Goal: Transaction & Acquisition: Purchase product/service

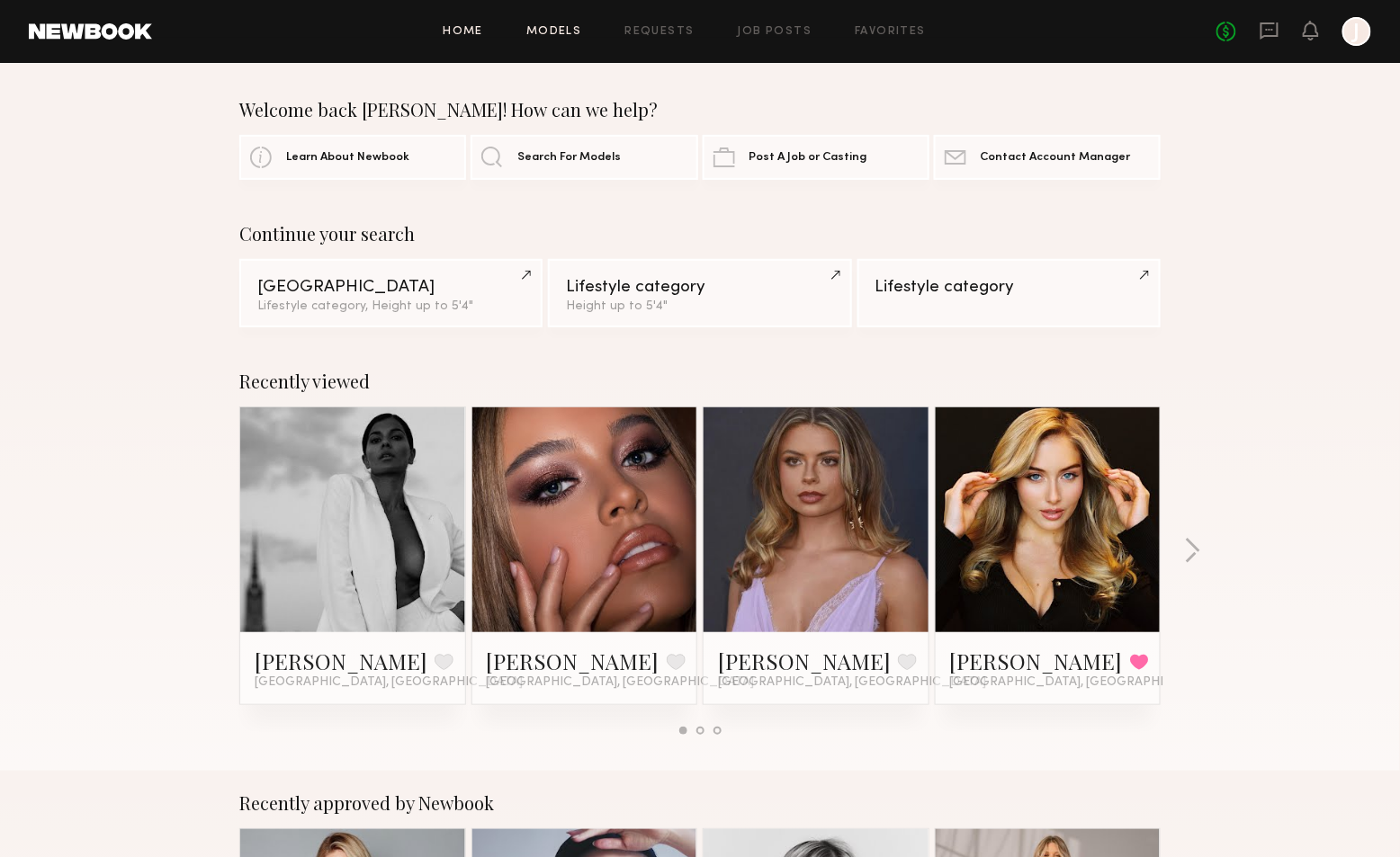
click at [571, 31] on link "Models" at bounding box center [554, 31] width 55 height 12
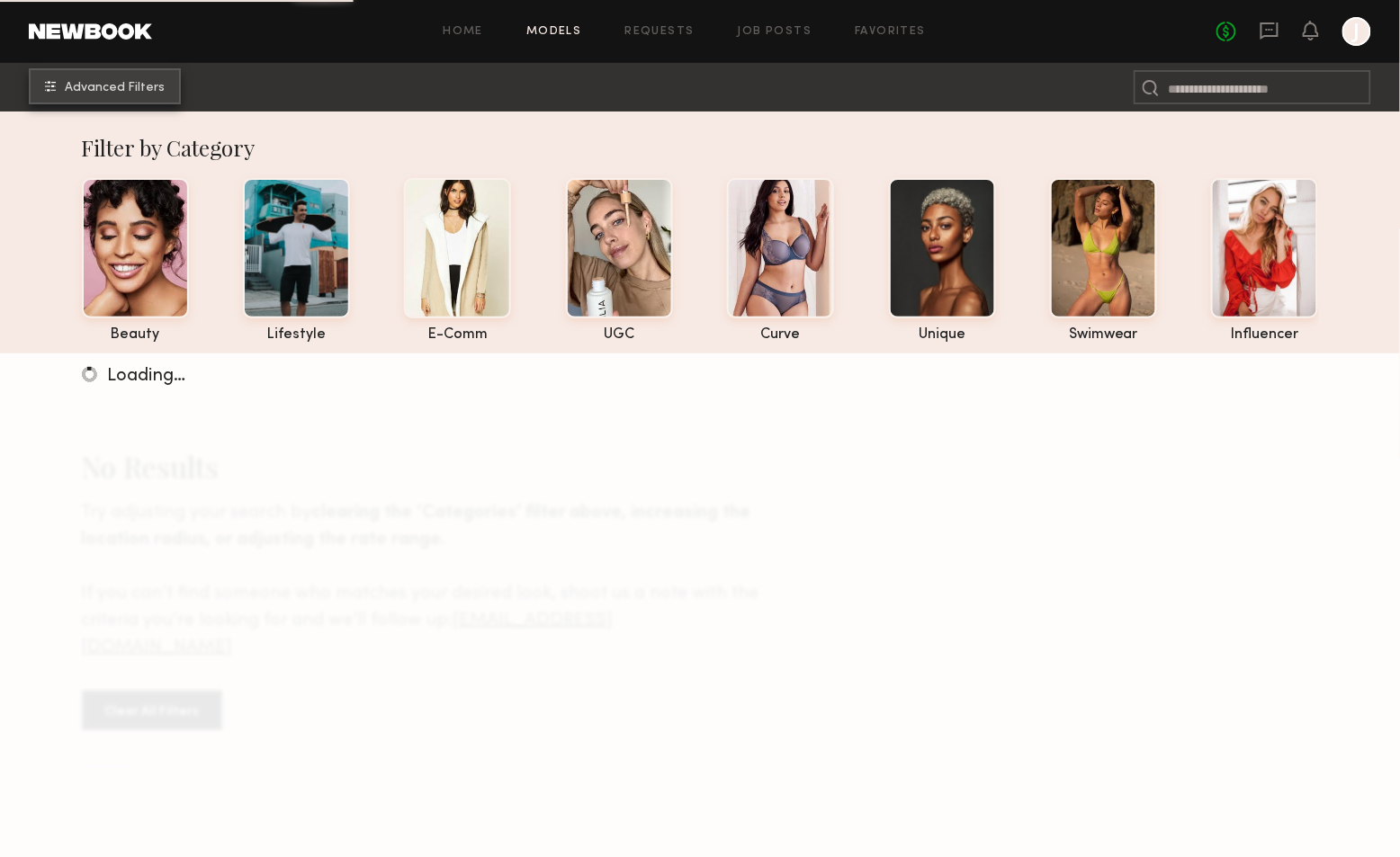
click at [119, 83] on span "Advanced Filters" at bounding box center [115, 88] width 100 height 13
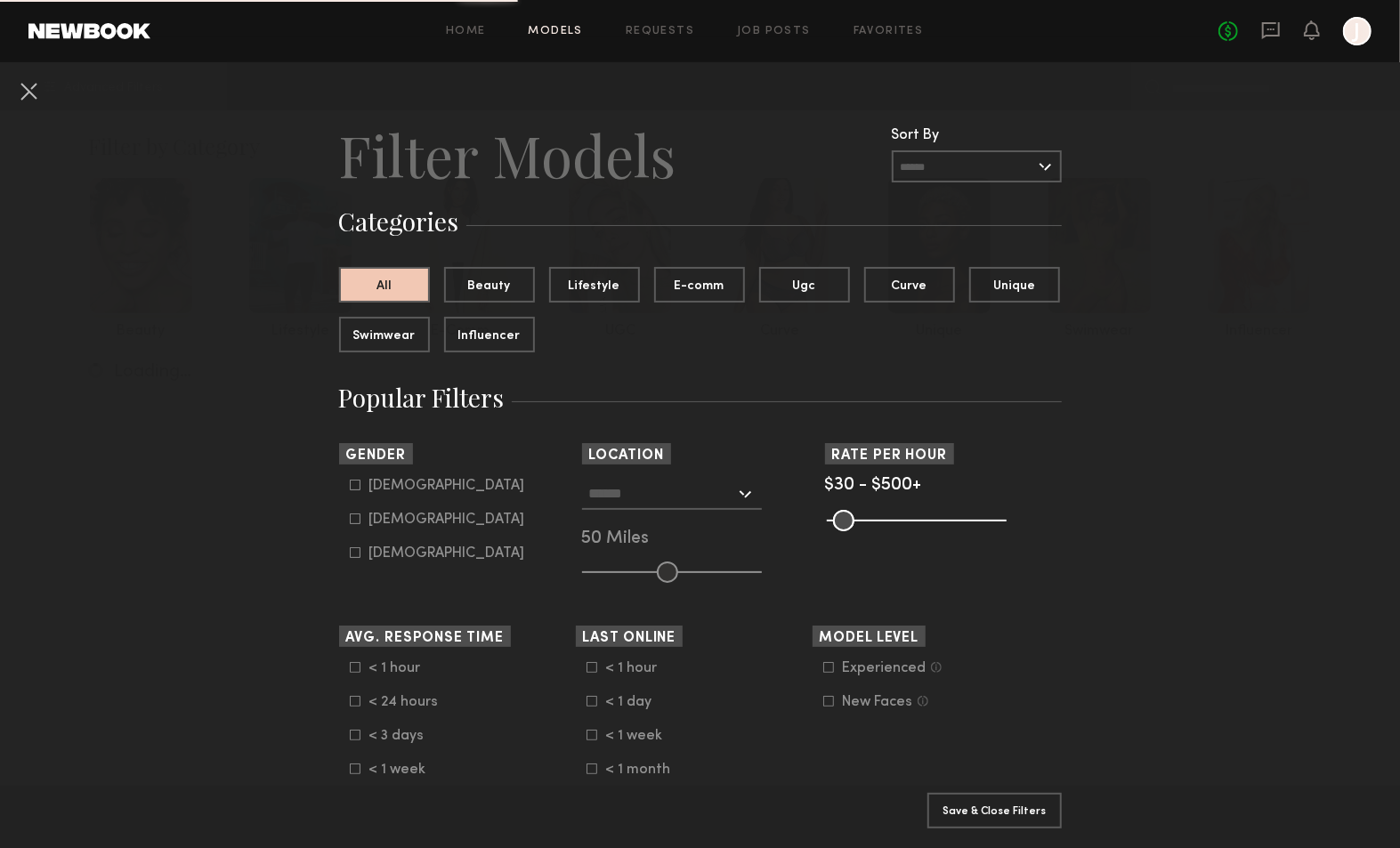
click at [734, 495] on div at bounding box center [672, 494] width 179 height 32
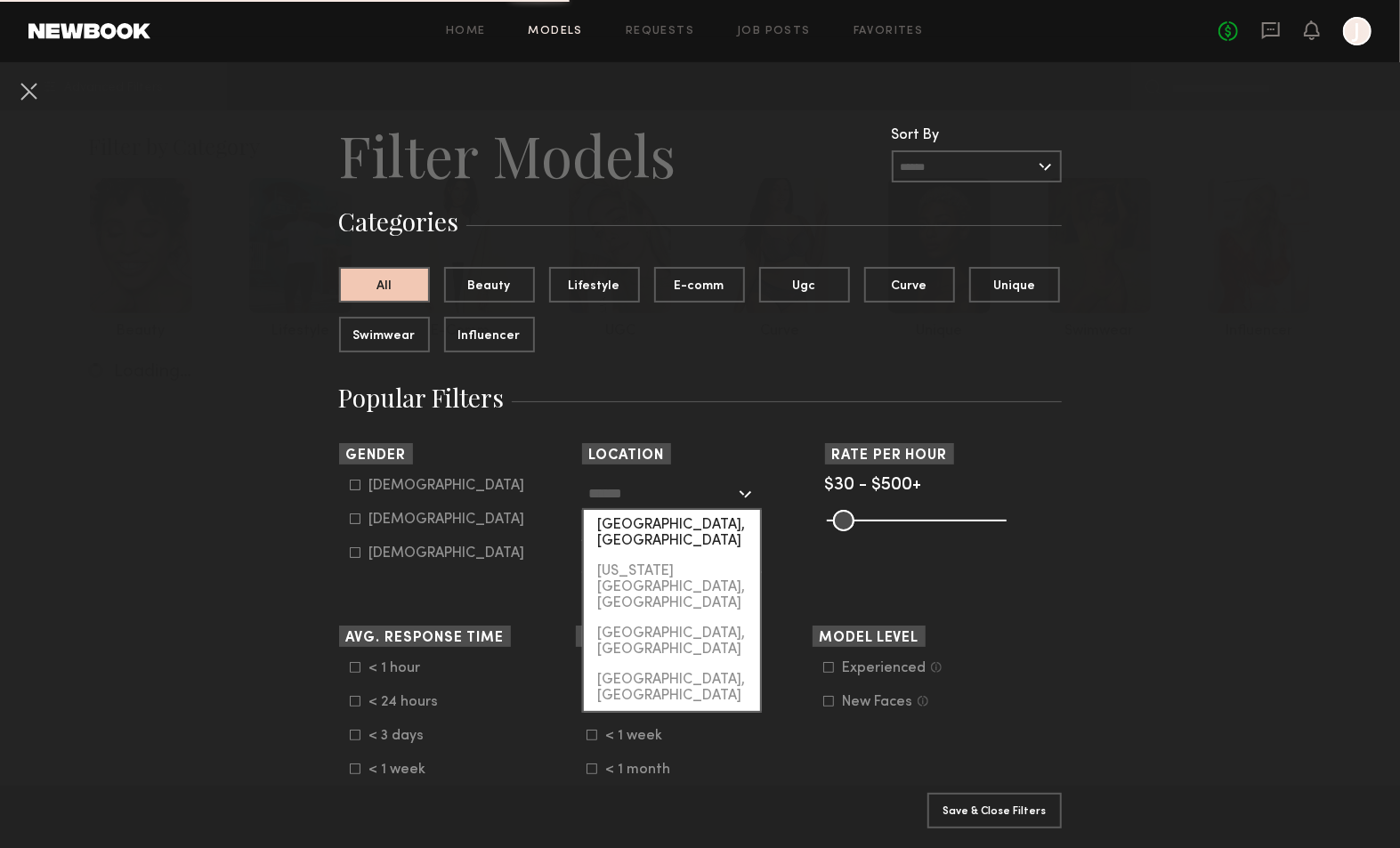
click at [681, 528] on div "Los Angeles, CA" at bounding box center [672, 533] width 176 height 47
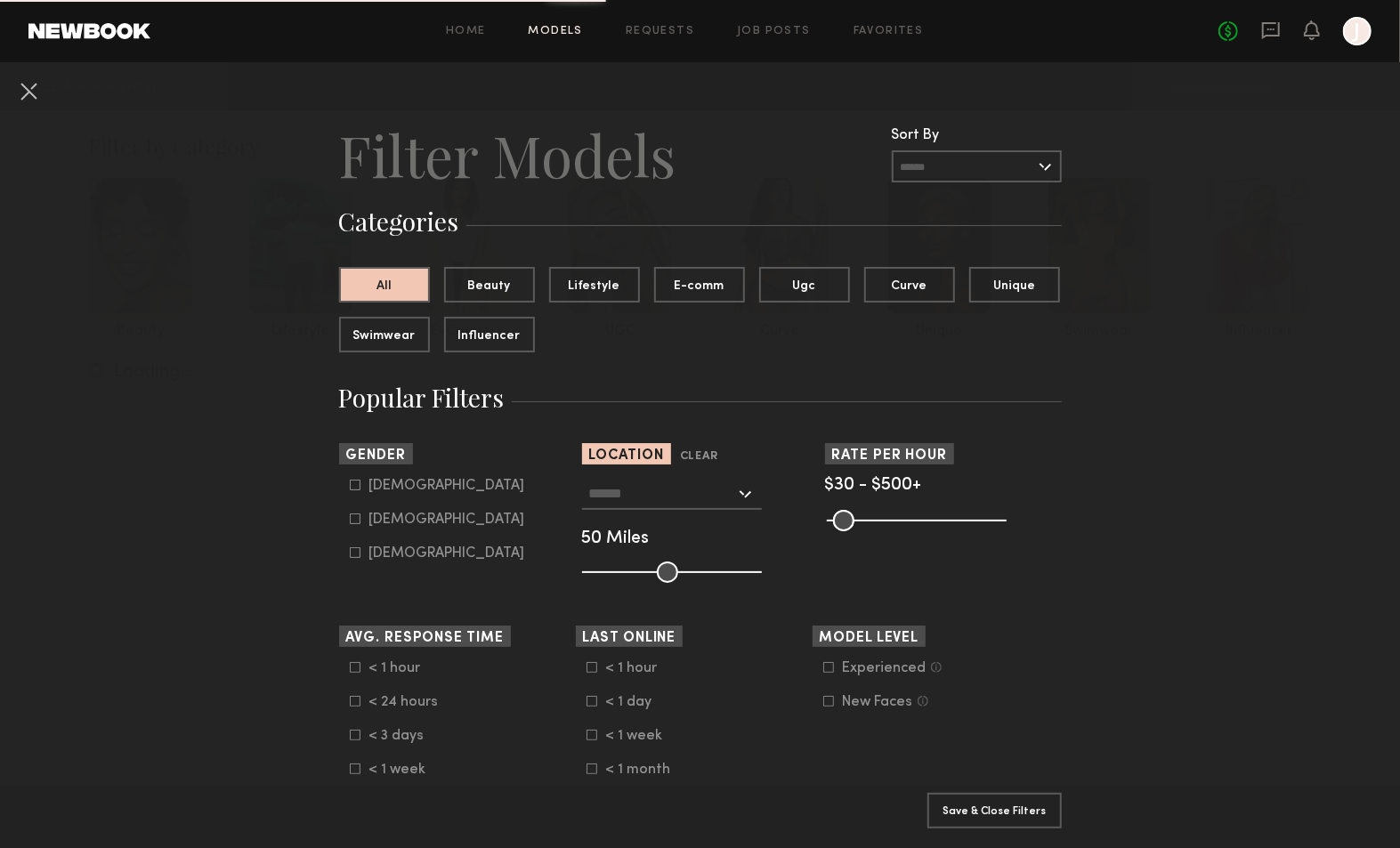
type input "**********"
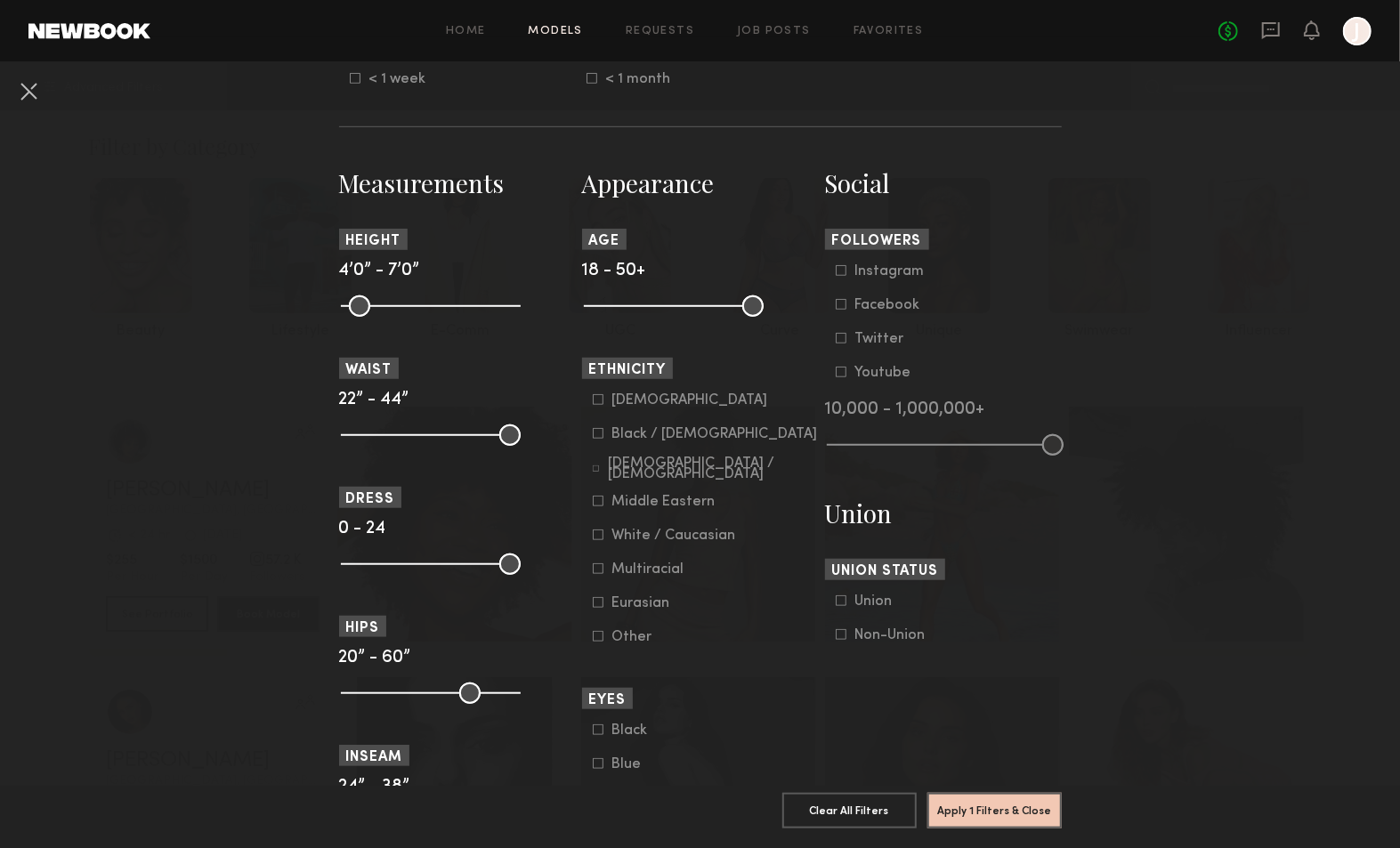
scroll to position [691, 0]
drag, startPoint x: 344, startPoint y: 303, endPoint x: 398, endPoint y: 306, distance: 54.1
type input "**"
click at [398, 306] on input "range" at bounding box center [430, 305] width 179 height 21
drag, startPoint x: 499, startPoint y: 300, endPoint x: 419, endPoint y: 298, distance: 80.0
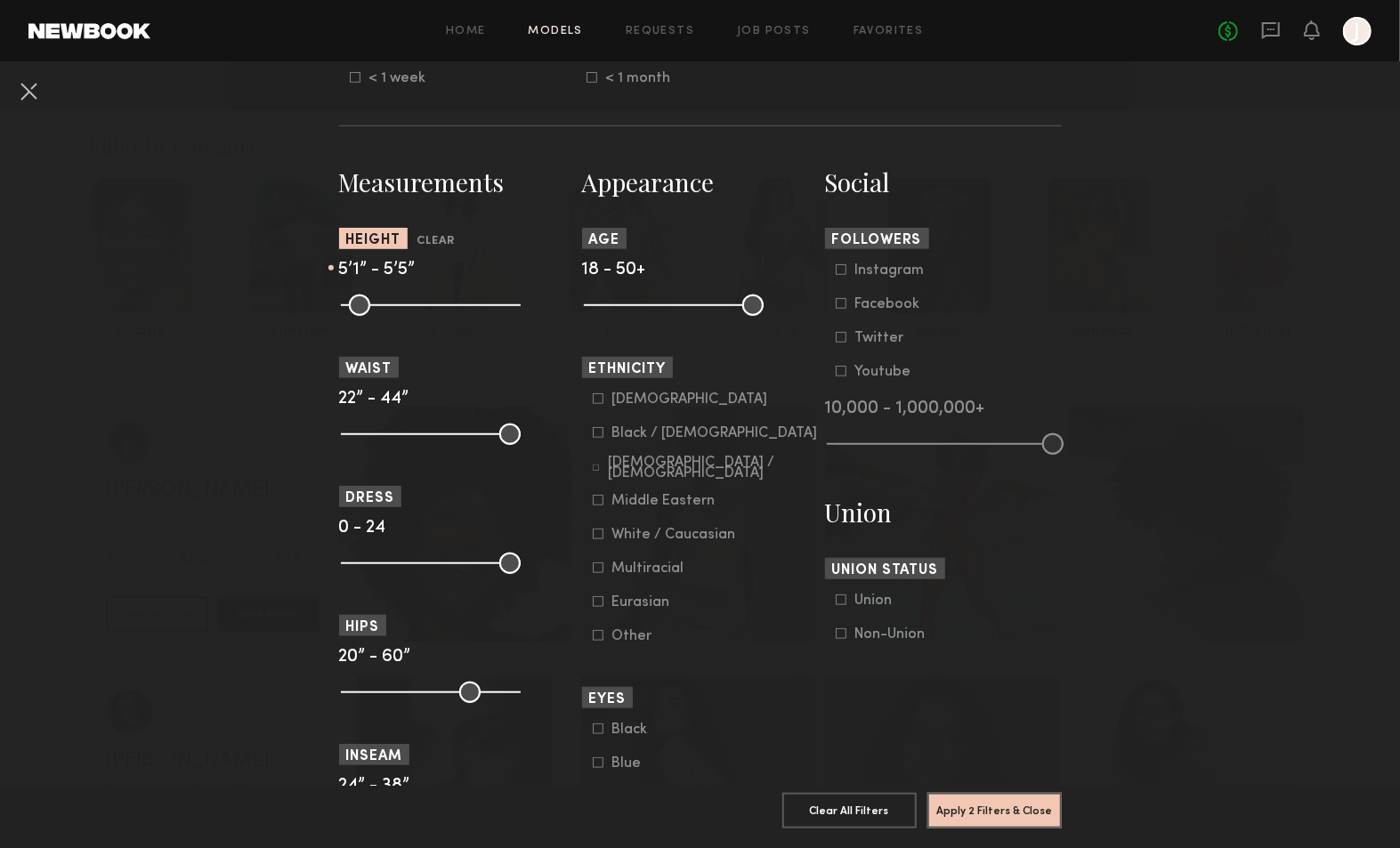
click at [419, 298] on input "range" at bounding box center [430, 305] width 179 height 21
type input "**"
click at [415, 299] on input "range" at bounding box center [430, 305] width 179 height 21
type input "**"
click at [393, 300] on input "range" at bounding box center [430, 305] width 179 height 21
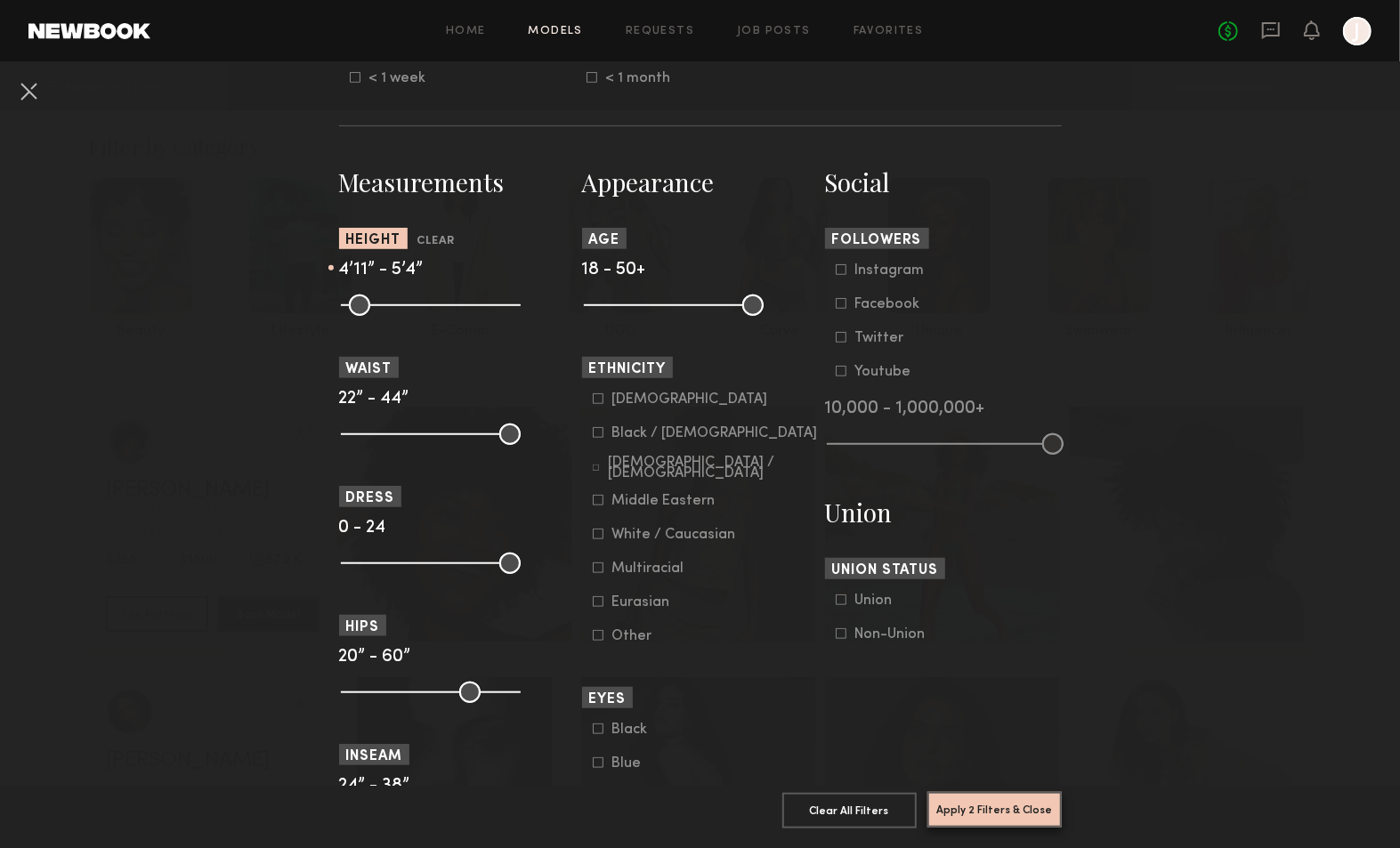
click at [963, 805] on button "Apply 2 Filters & Close" at bounding box center [994, 810] width 135 height 36
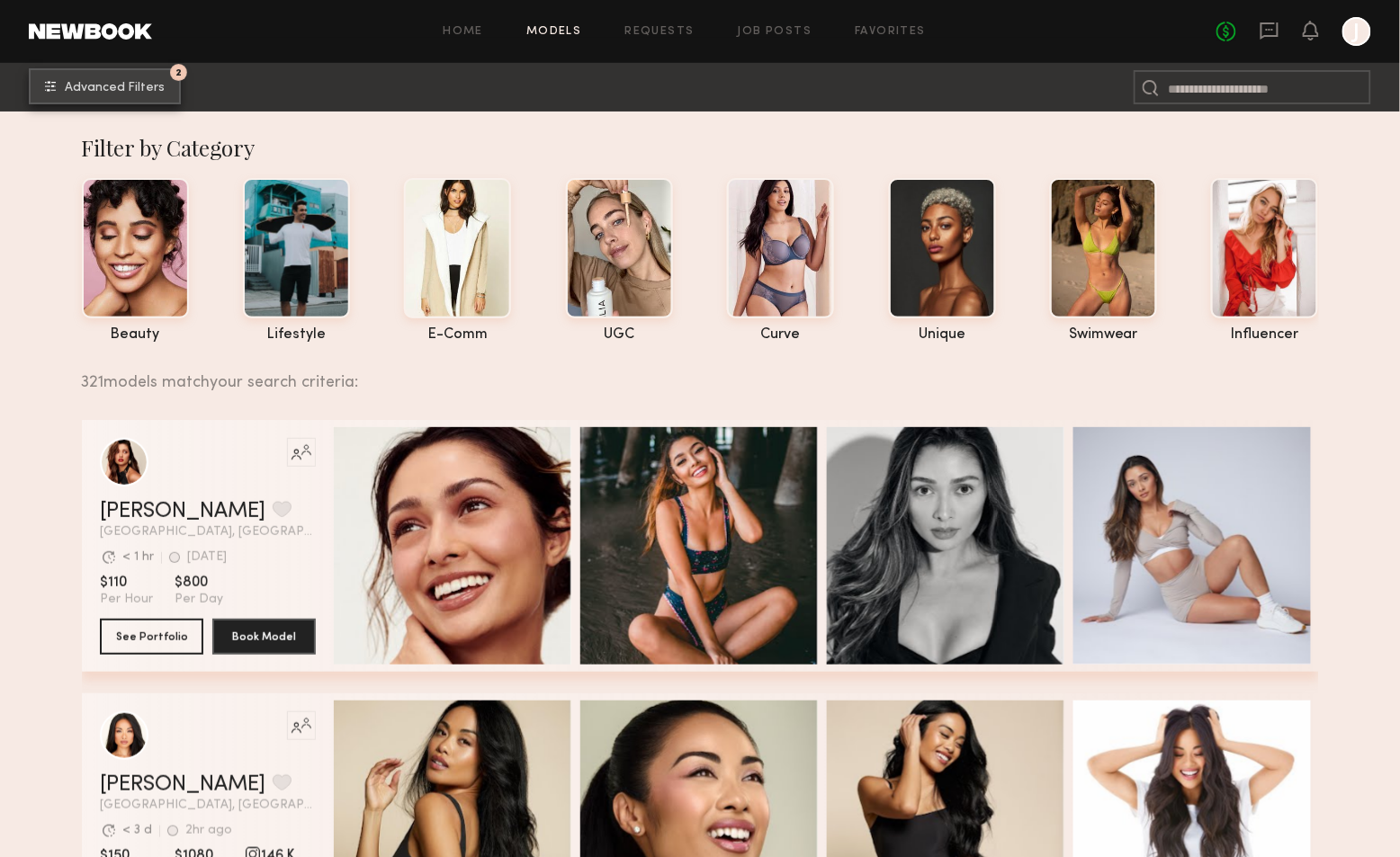
click at [153, 78] on button "2 Advanced Filters" at bounding box center [105, 86] width 152 height 36
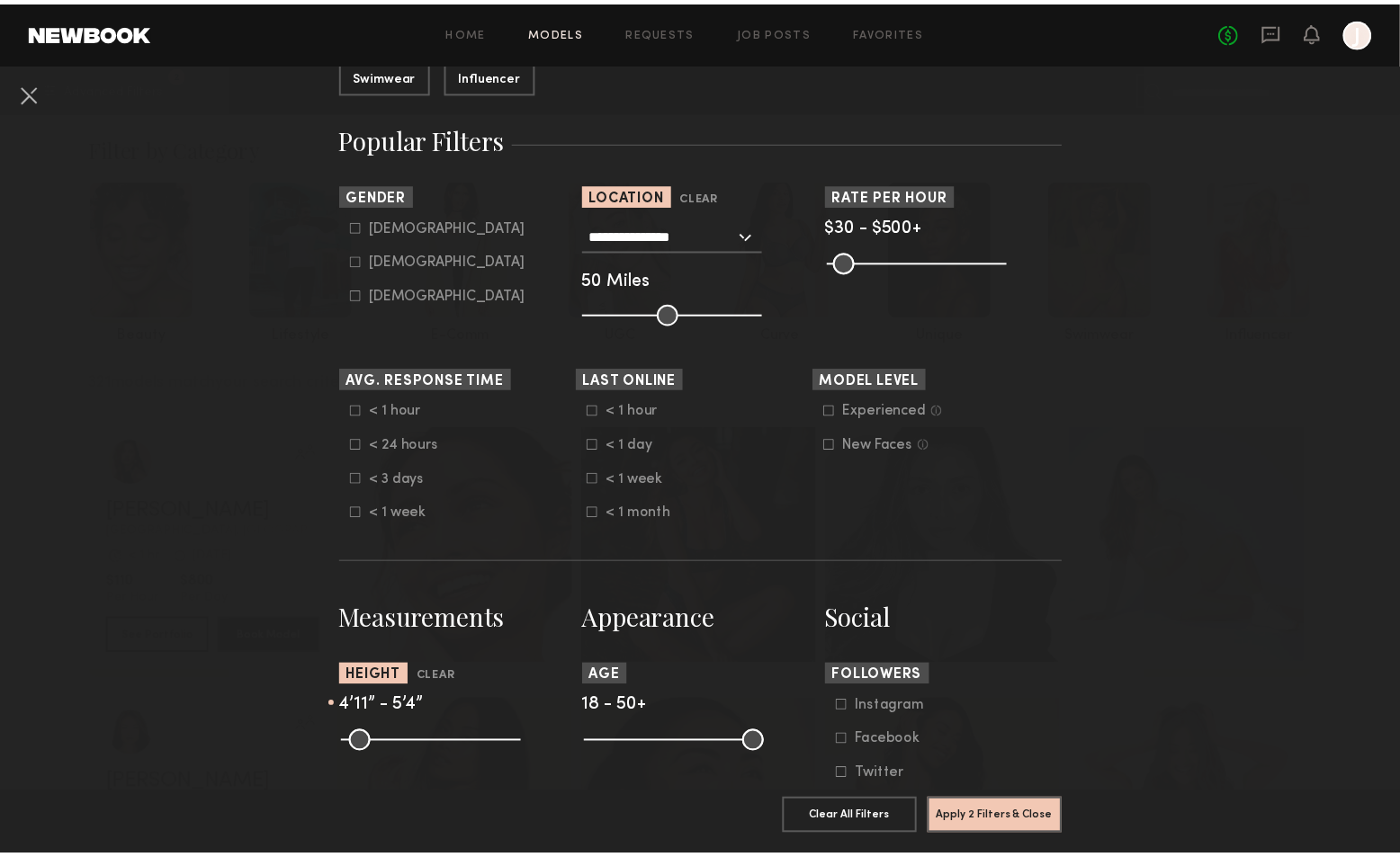
scroll to position [300, 0]
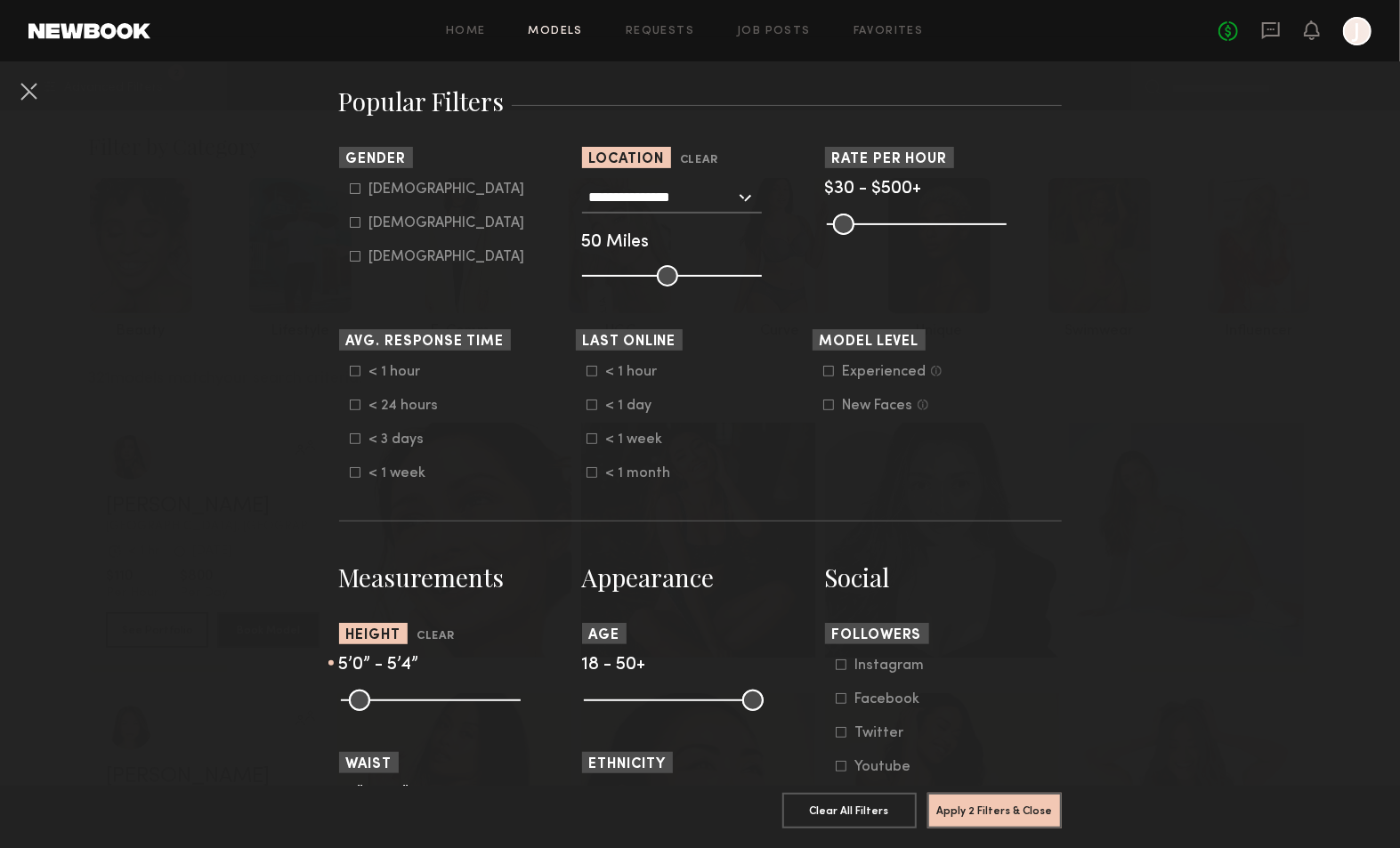
drag, startPoint x: 384, startPoint y: 695, endPoint x: 395, endPoint y: 697, distance: 11.2
type input "**"
click at [395, 697] on input "range" at bounding box center [430, 700] width 179 height 21
click at [1006, 810] on button "Apply 2 Filters & Close" at bounding box center [994, 810] width 135 height 36
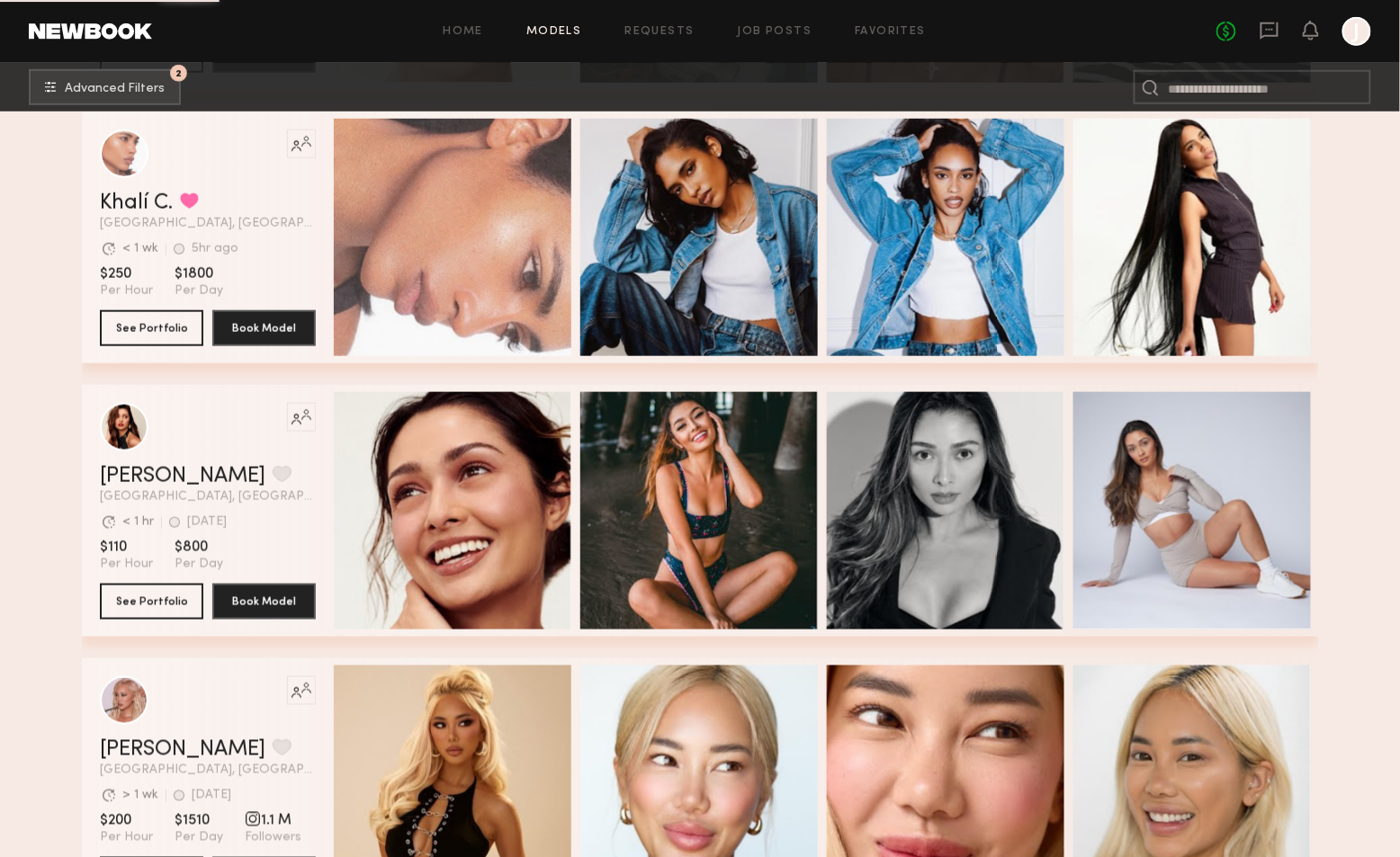
scroll to position [2498, 0]
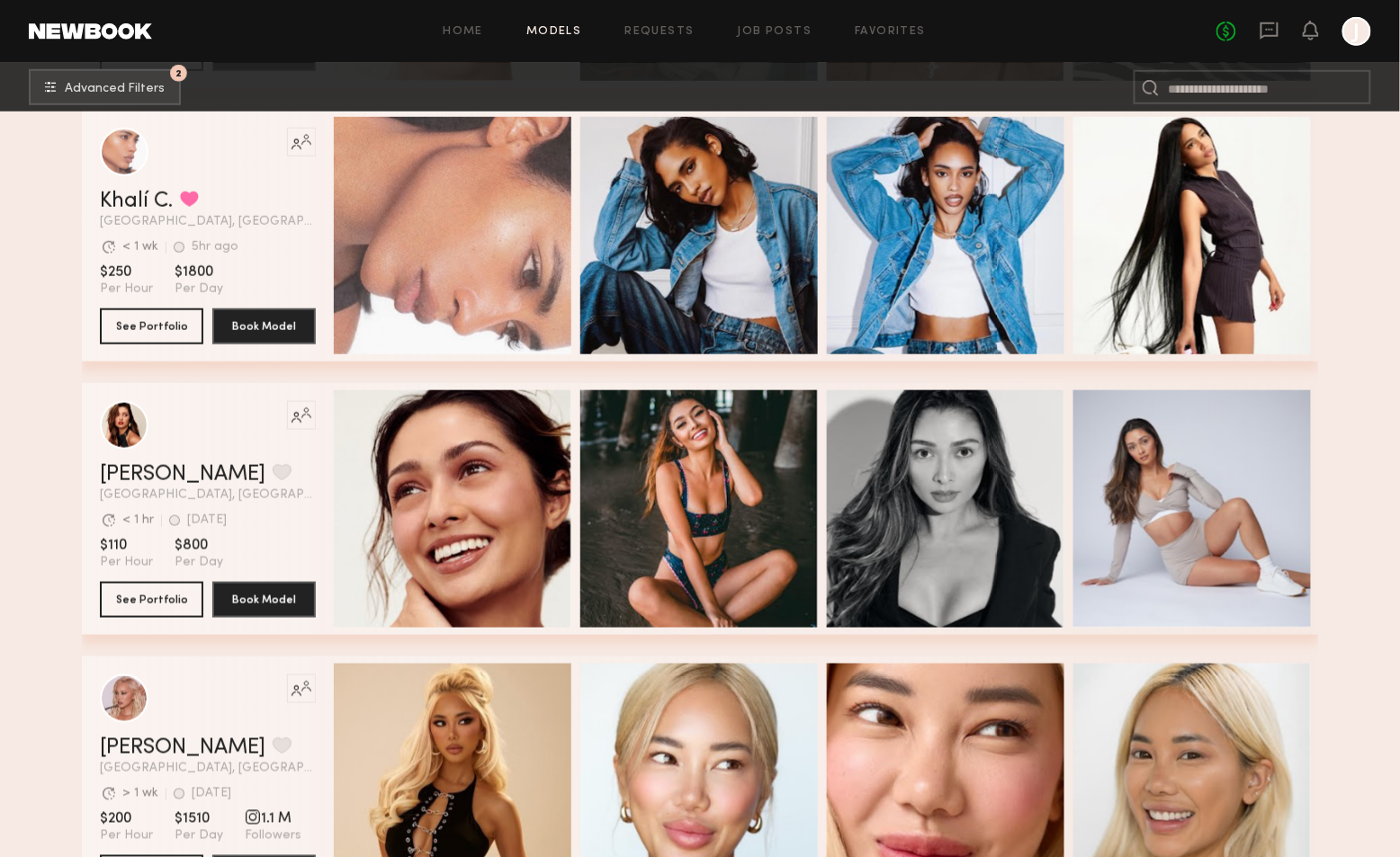
drag, startPoint x: 131, startPoint y: 315, endPoint x: 11, endPoint y: 313, distance: 120.0
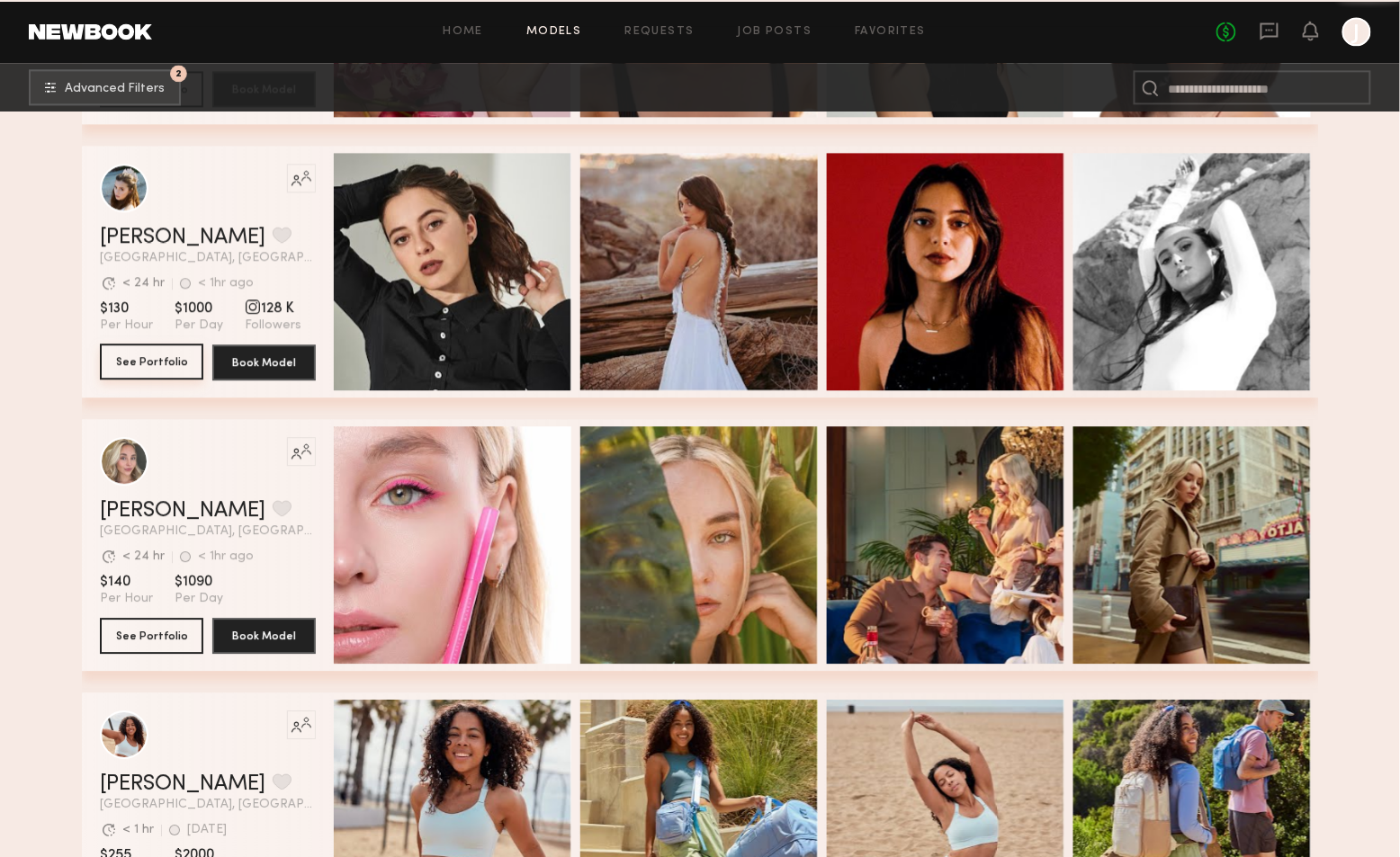
scroll to position [5596, 0]
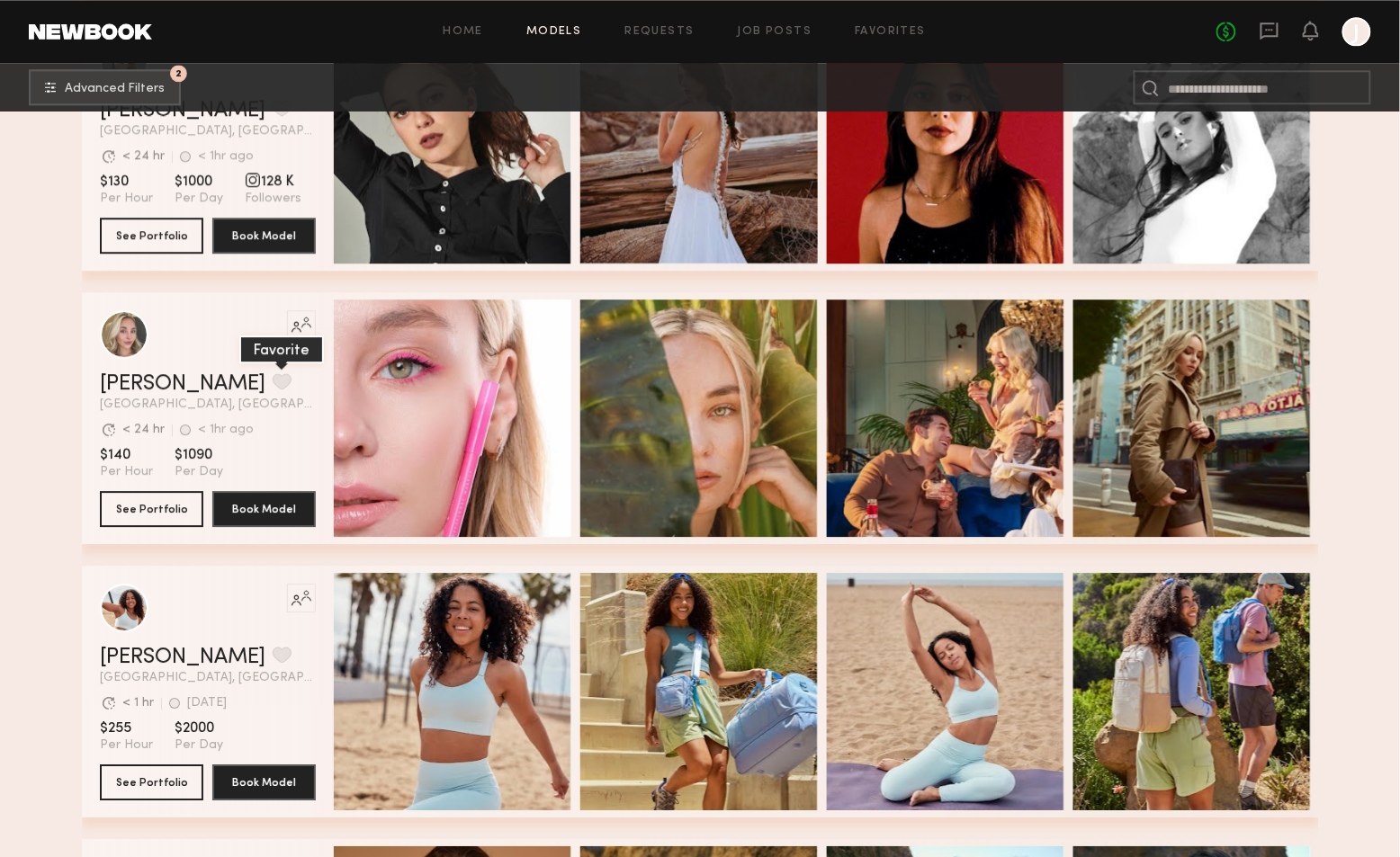
click at [272, 387] on button "grid" at bounding box center [281, 380] width 19 height 16
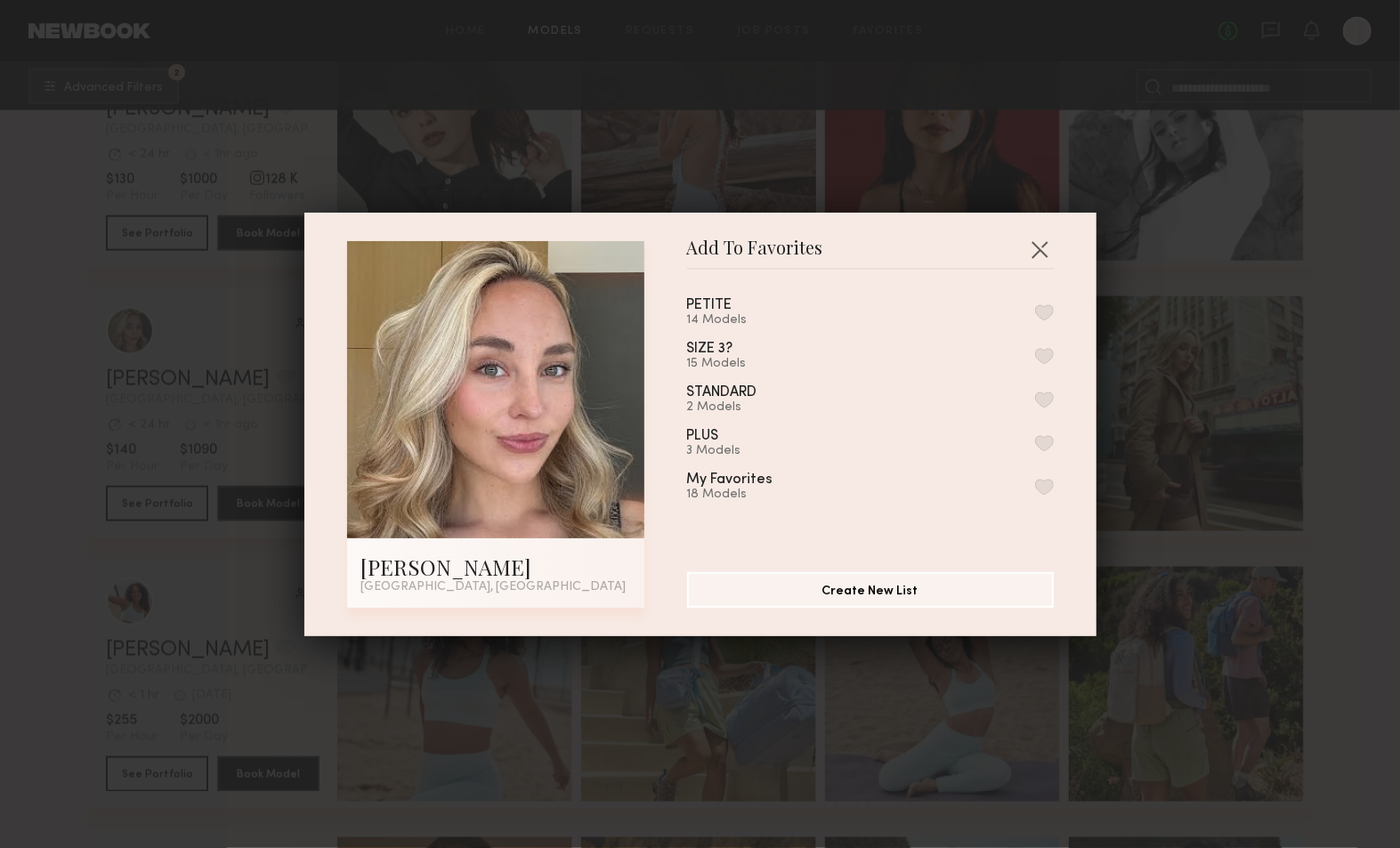
click at [1035, 309] on button "button" at bounding box center [1044, 311] width 18 height 16
drag, startPoint x: 1030, startPoint y: 245, endPoint x: 745, endPoint y: 161, distance: 297.1
click at [1029, 245] on button "button" at bounding box center [1039, 249] width 28 height 28
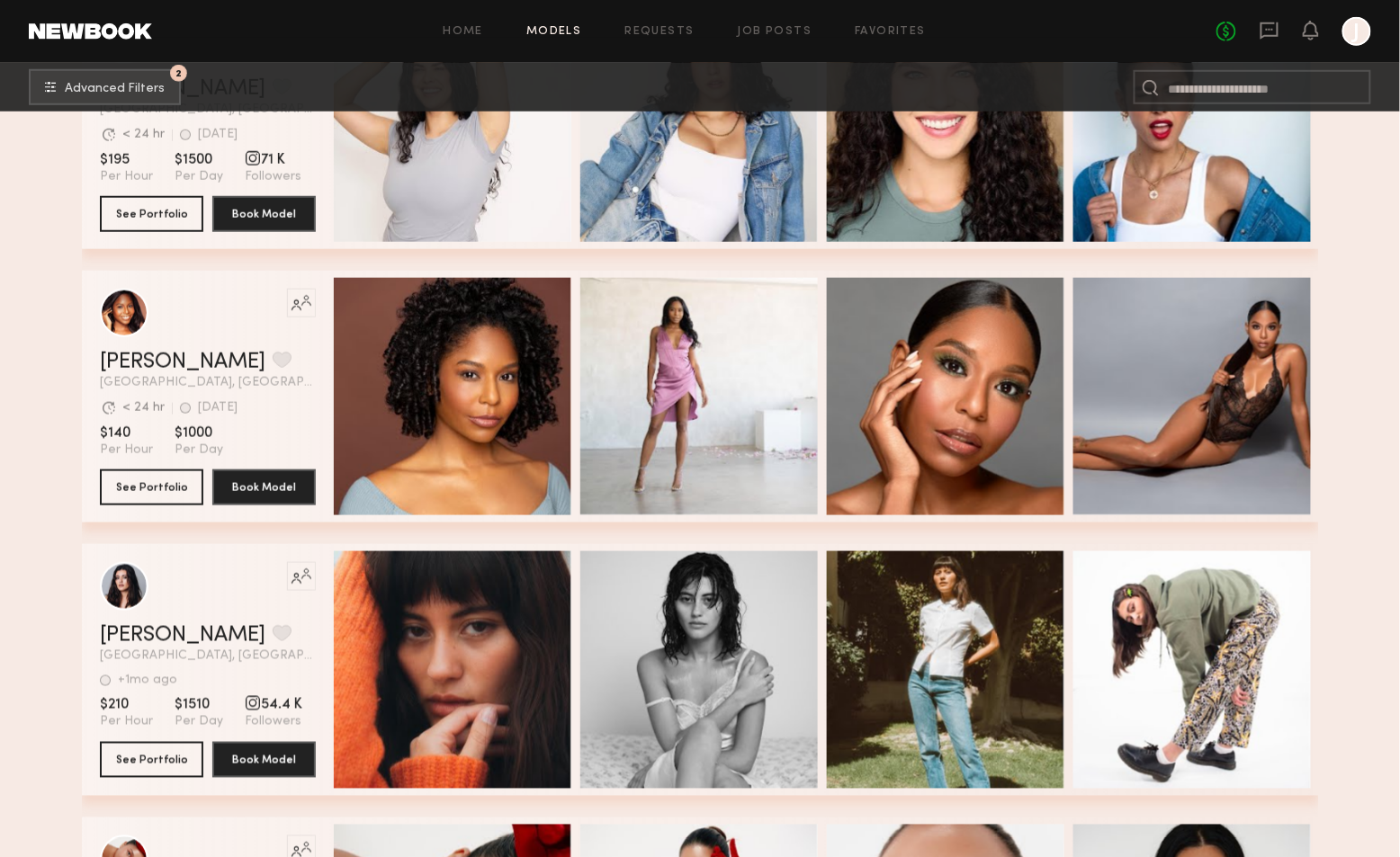
scroll to position [6795, 0]
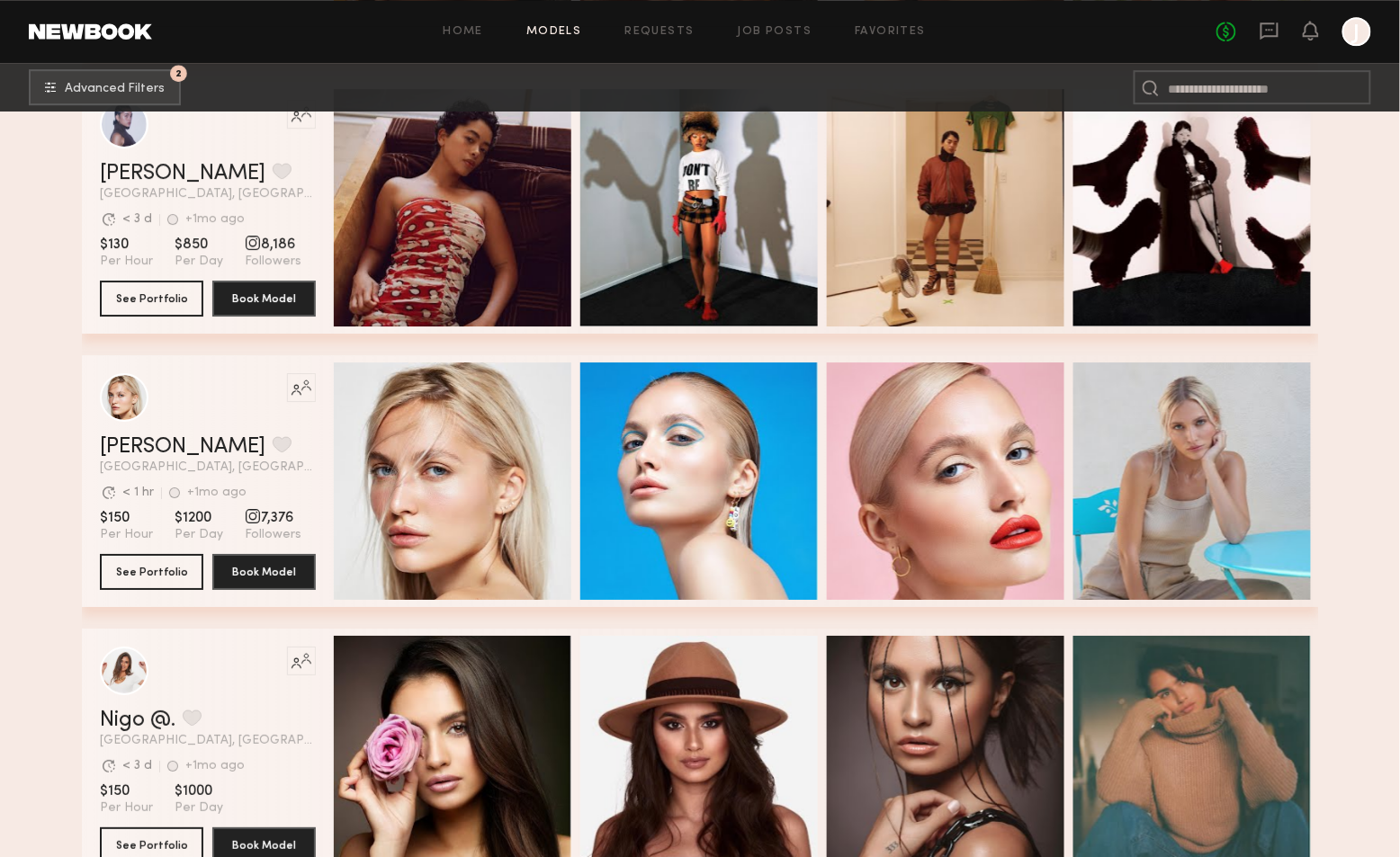
scroll to position [8094, 0]
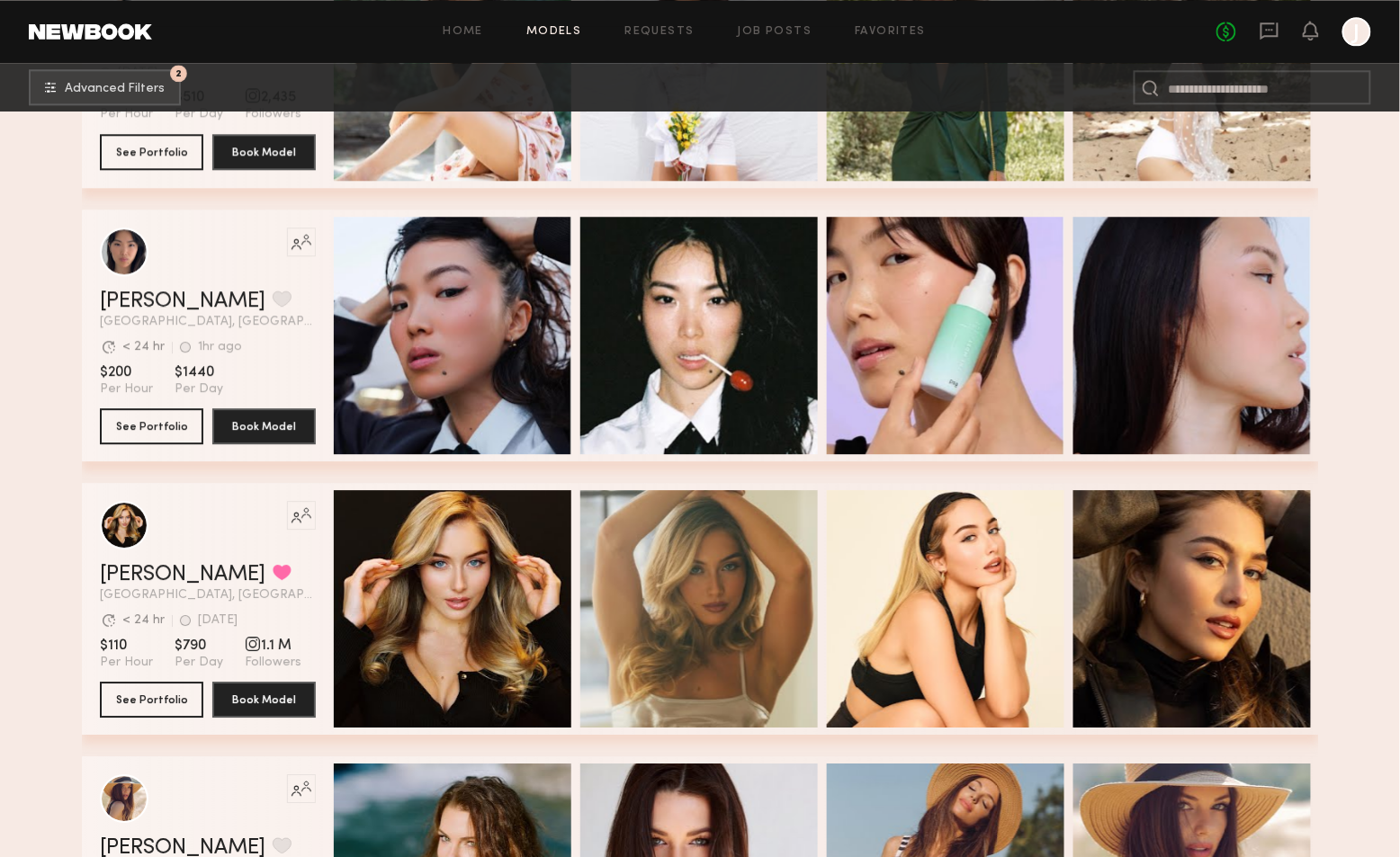
scroll to position [9793, 0]
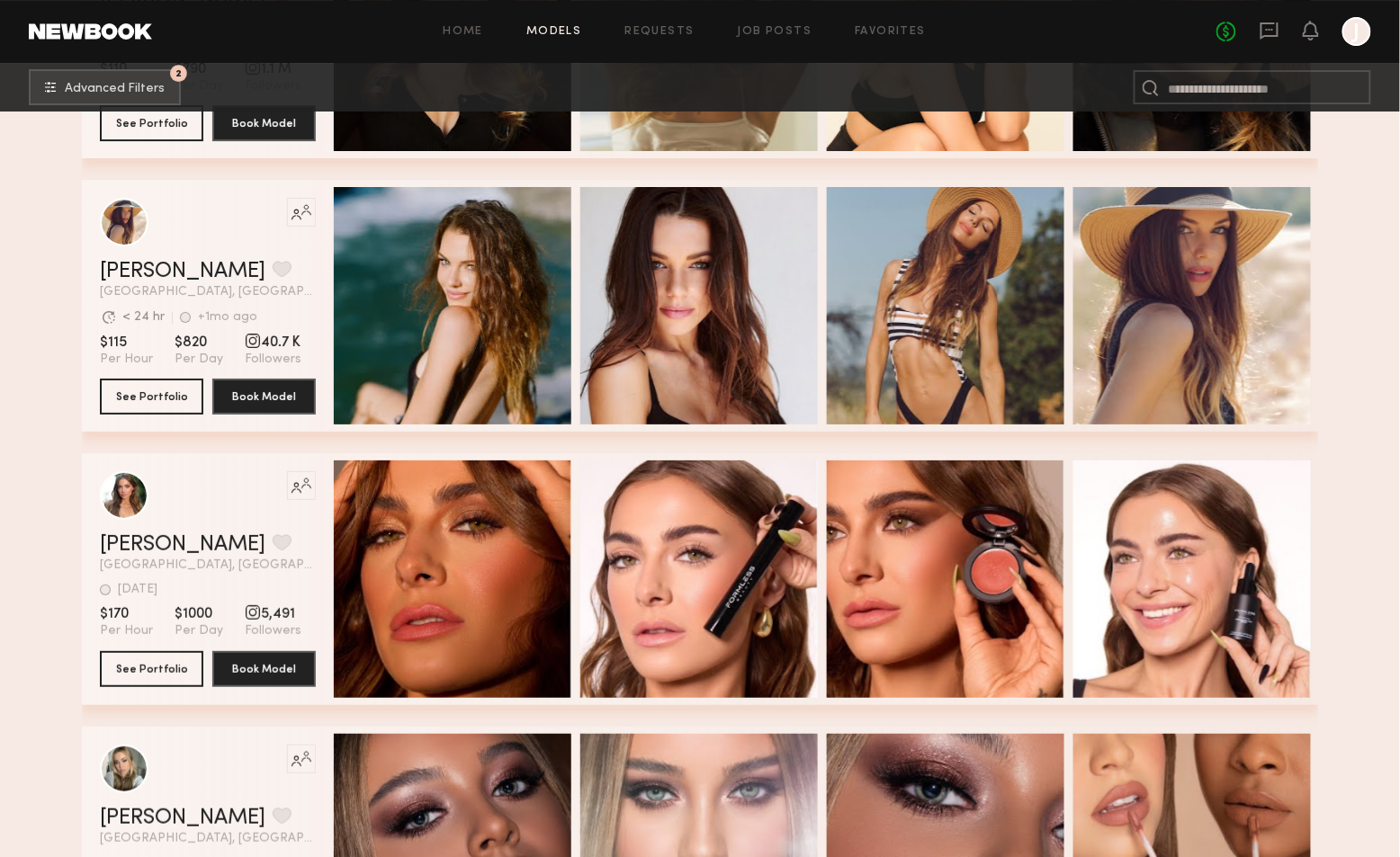
scroll to position [10392, 0]
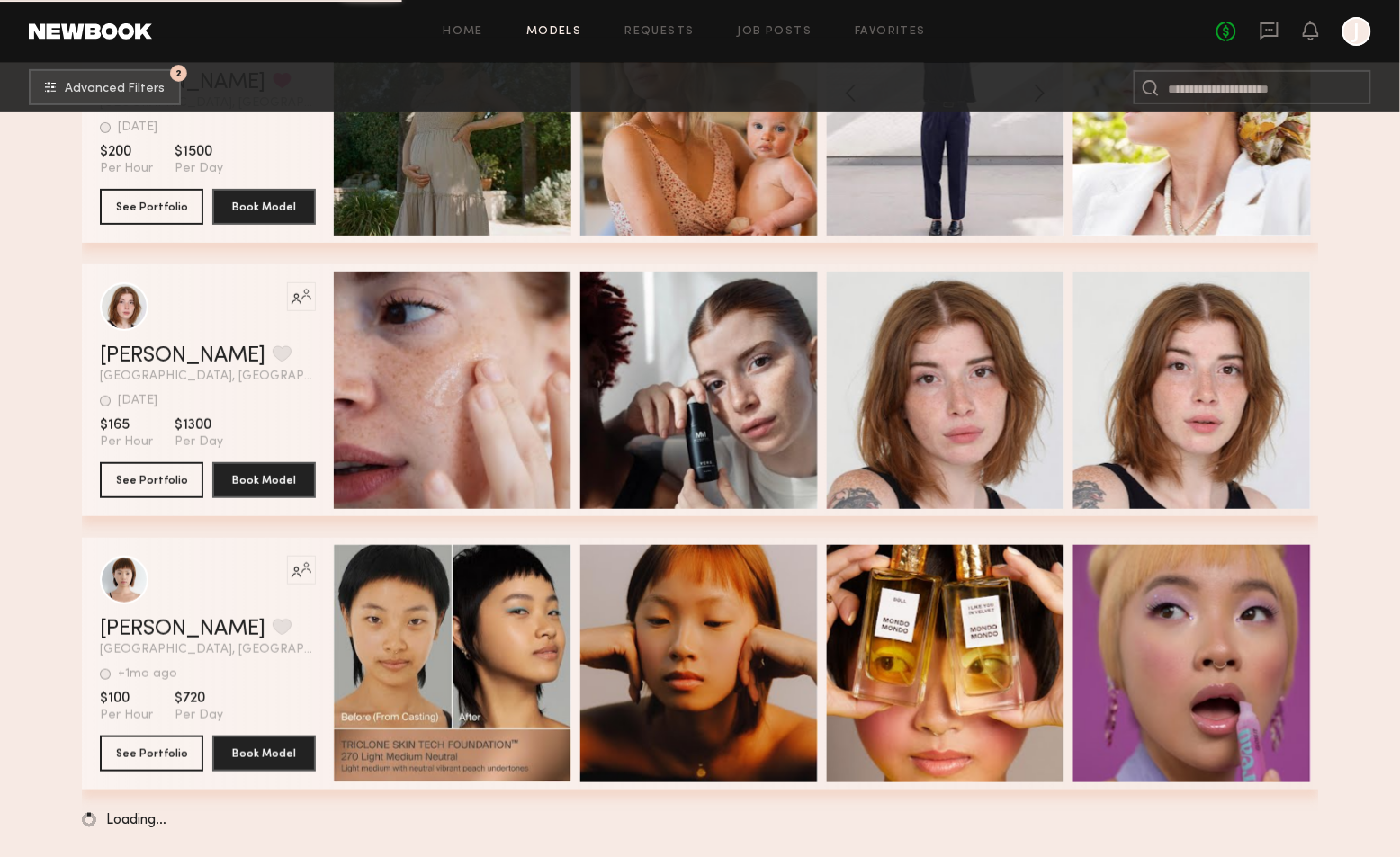
scroll to position [12738, 0]
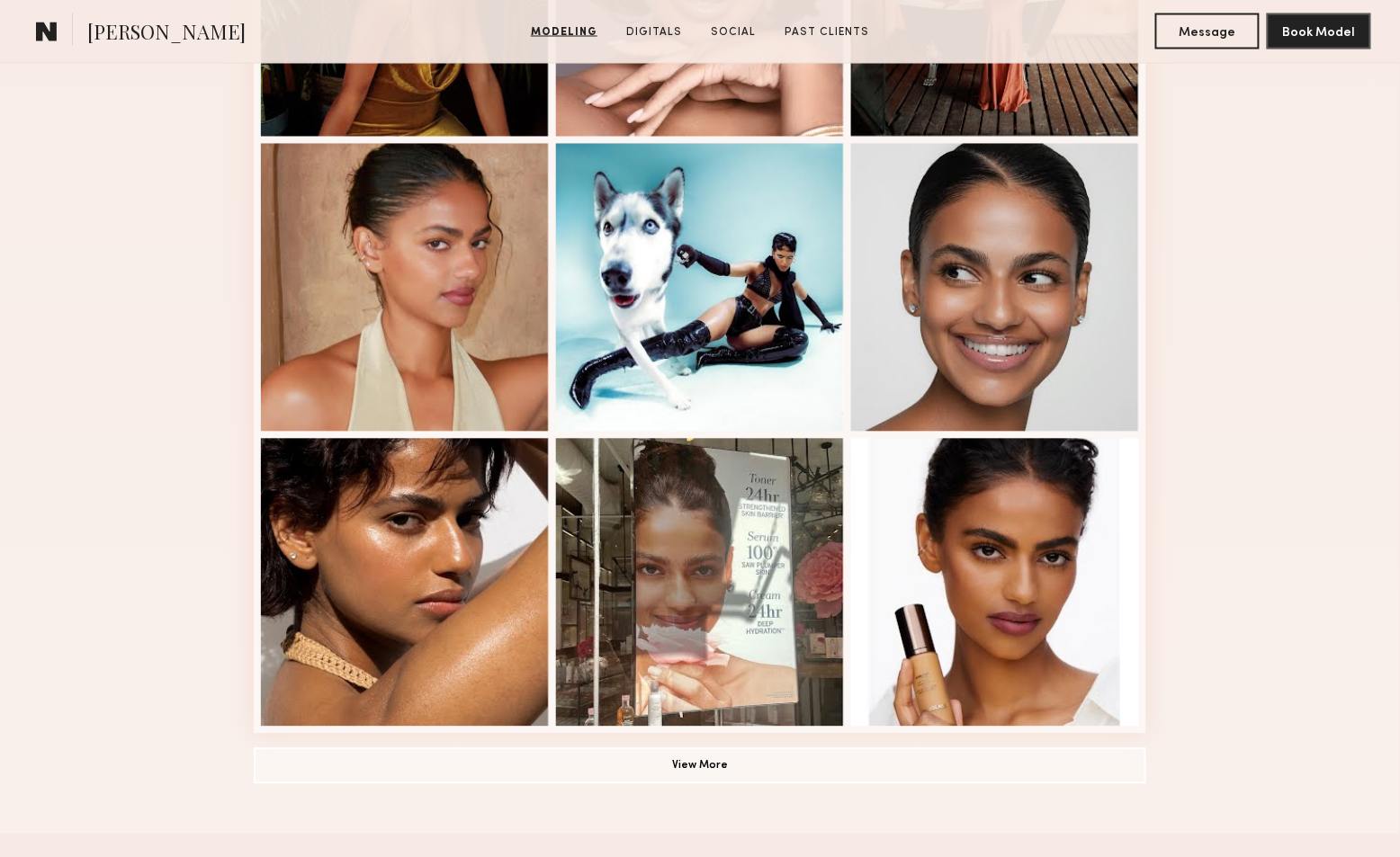
scroll to position [1099, 0]
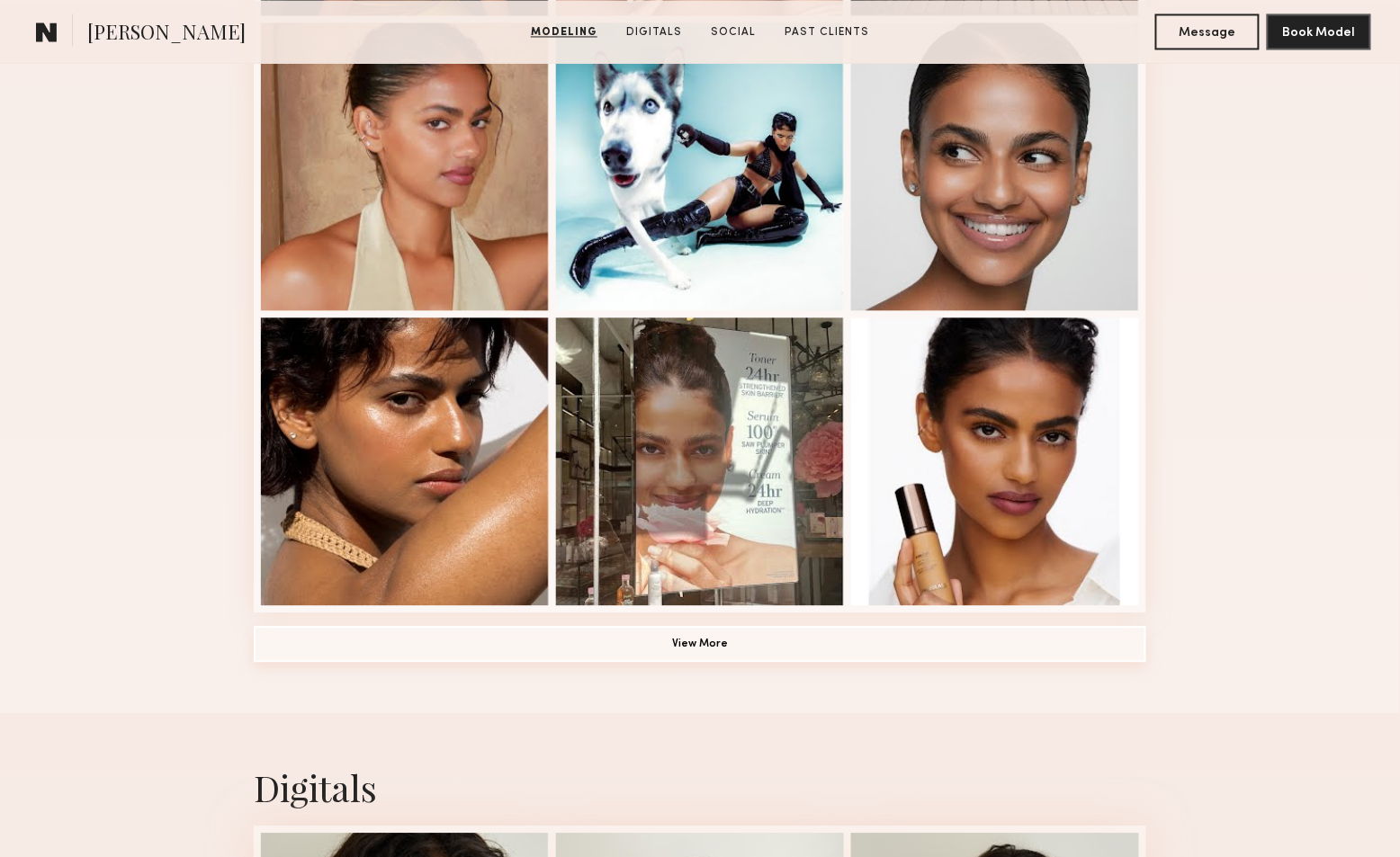
click at [694, 640] on button "View More" at bounding box center [700, 643] width 893 height 36
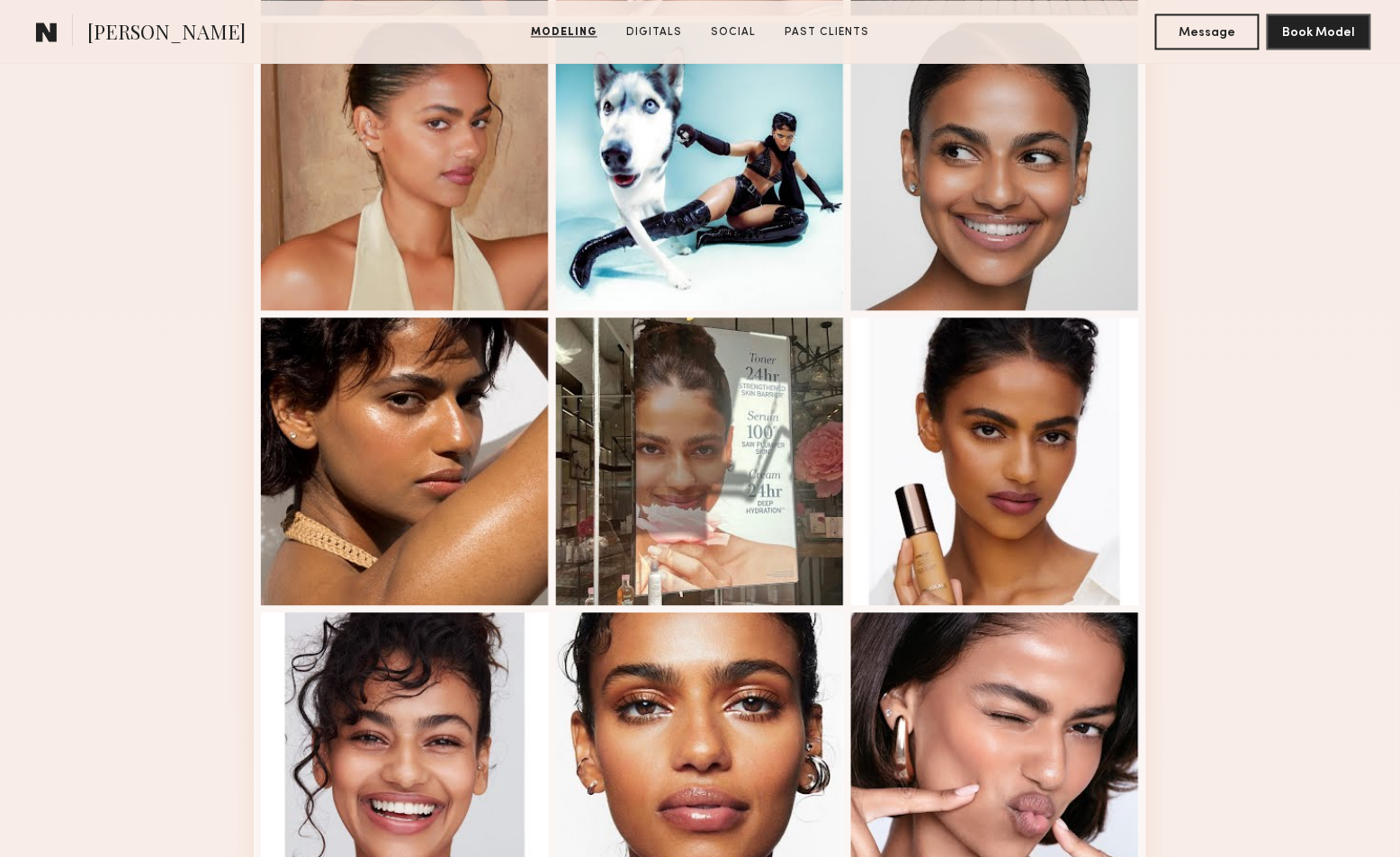
click at [1200, 460] on div "Modeling Portfolio" at bounding box center [700, 578] width 1400 height 2530
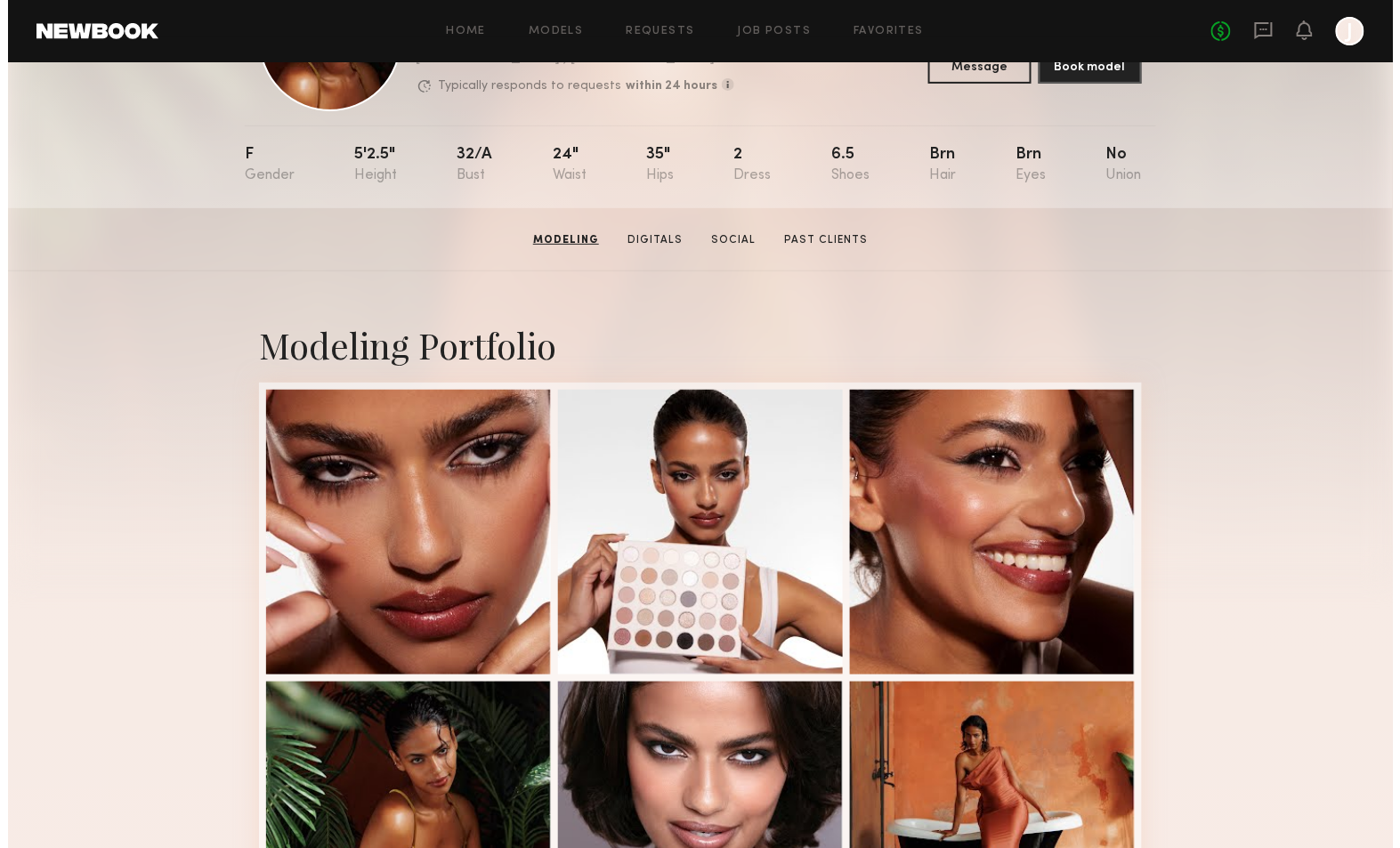
scroll to position [0, 0]
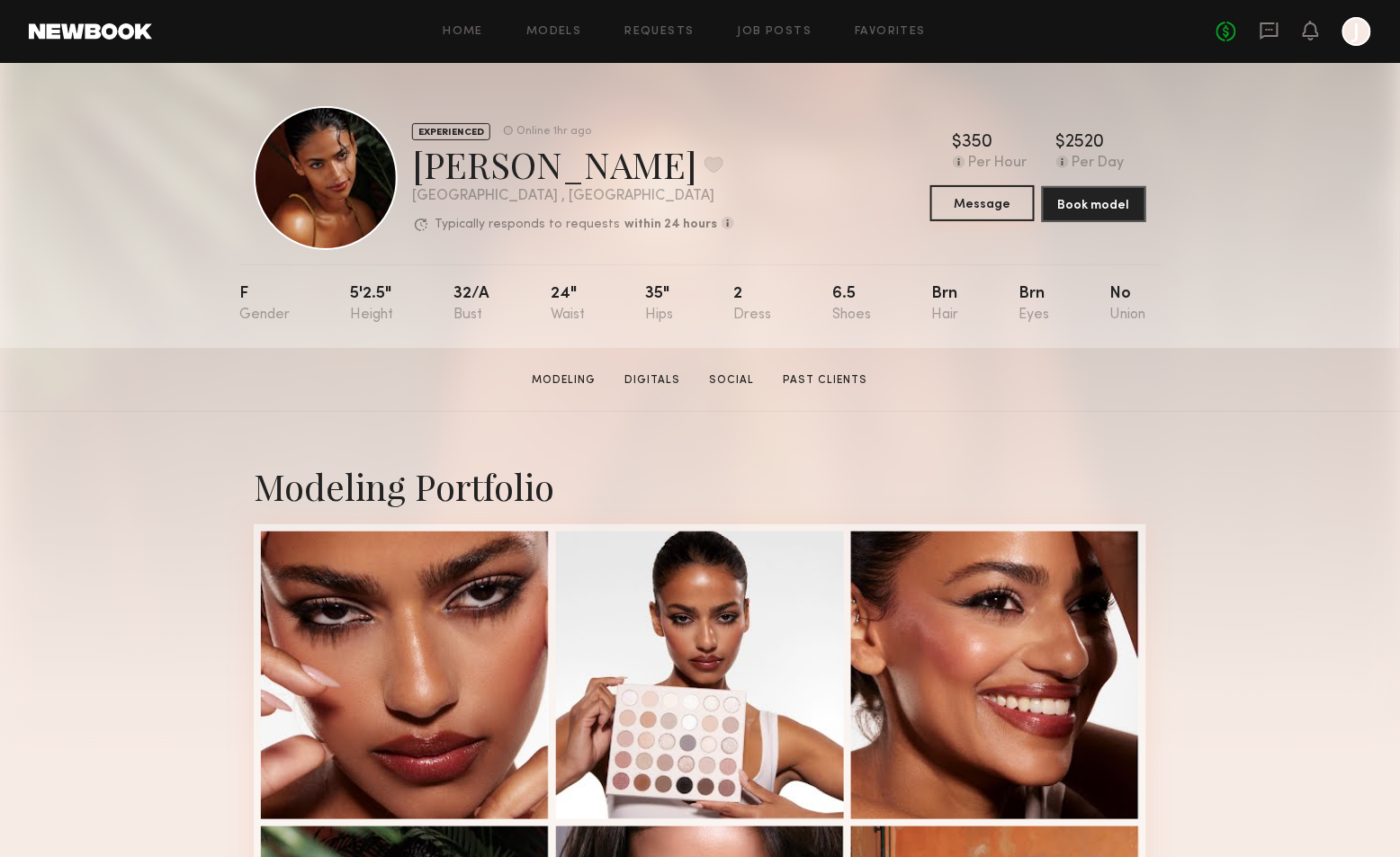
click at [977, 213] on button "Message" at bounding box center [982, 203] width 105 height 36
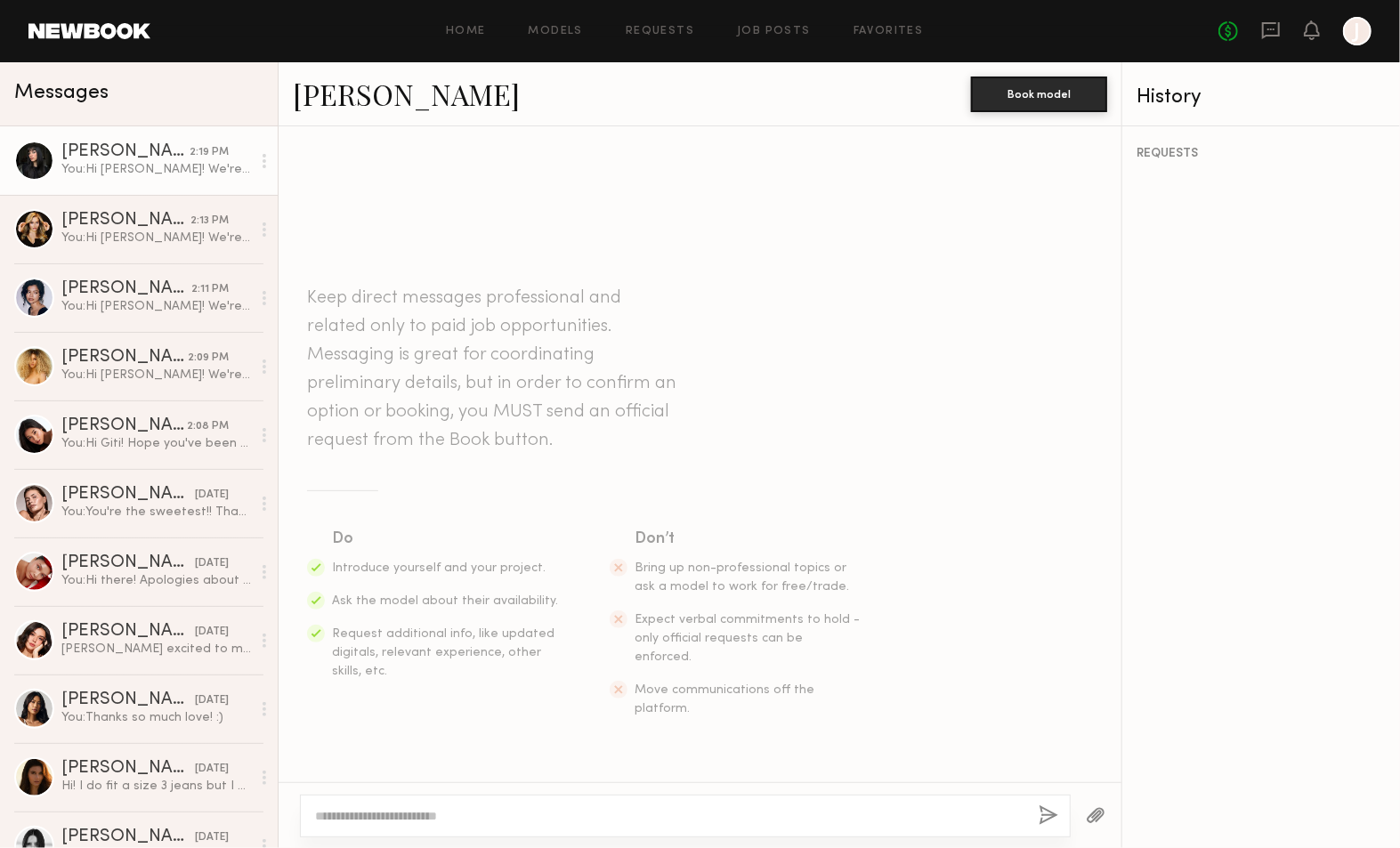
click at [103, 170] on div "You: Hi Lily! We're reaching out from the Judy Blue Jeans wholesale department …" at bounding box center [156, 169] width 190 height 16
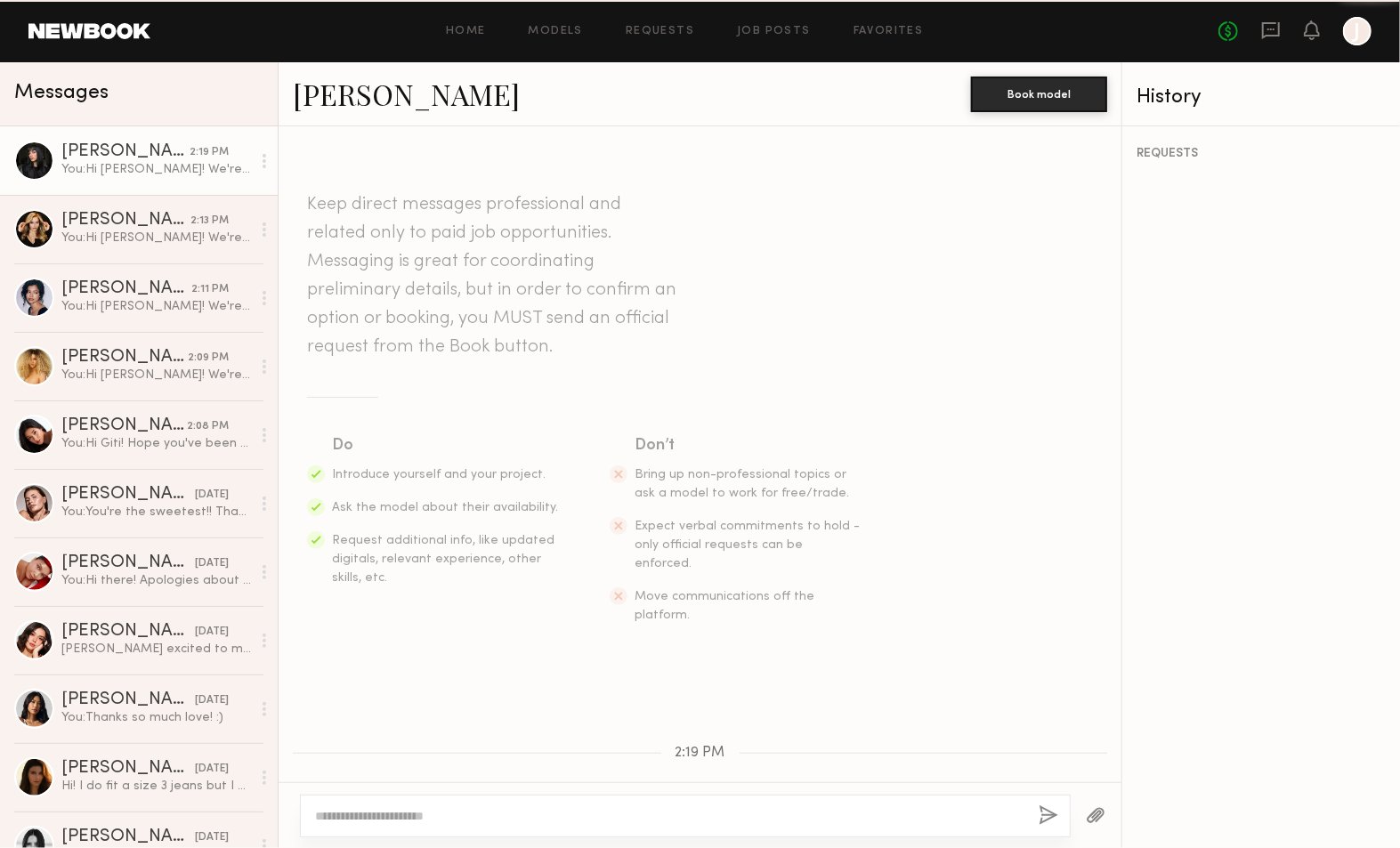
scroll to position [360, 0]
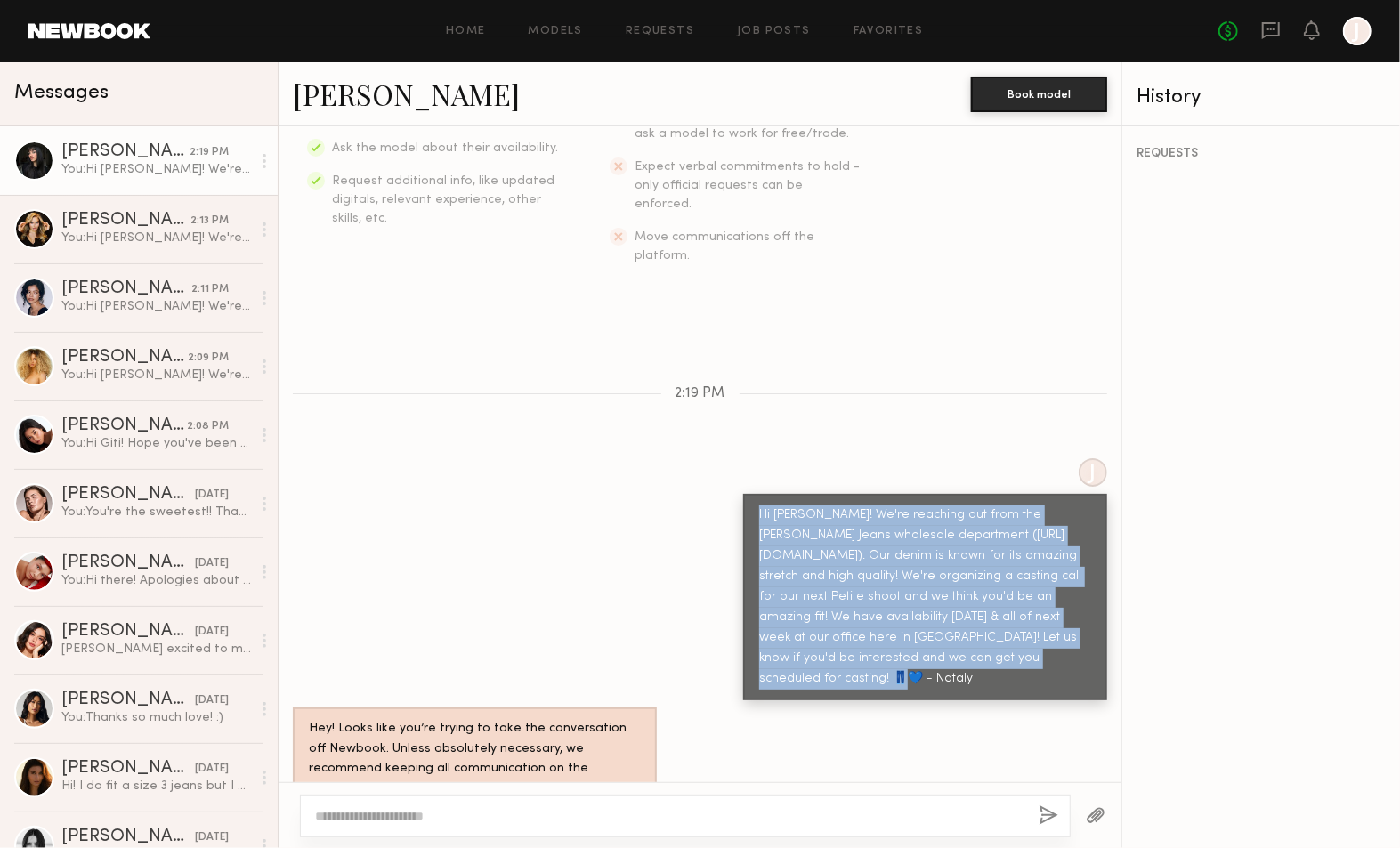
drag, startPoint x: 904, startPoint y: 630, endPoint x: 735, endPoint y: 468, distance: 234.1
click at [743, 494] on div "Hi Lily! We're reaching out from the Judy Blue Jeans wholesale department (http…" at bounding box center [924, 596] width 364 height 206
copy div "Hi Lily! We're reaching out from the Judy Blue Jeans wholesale department (http…"
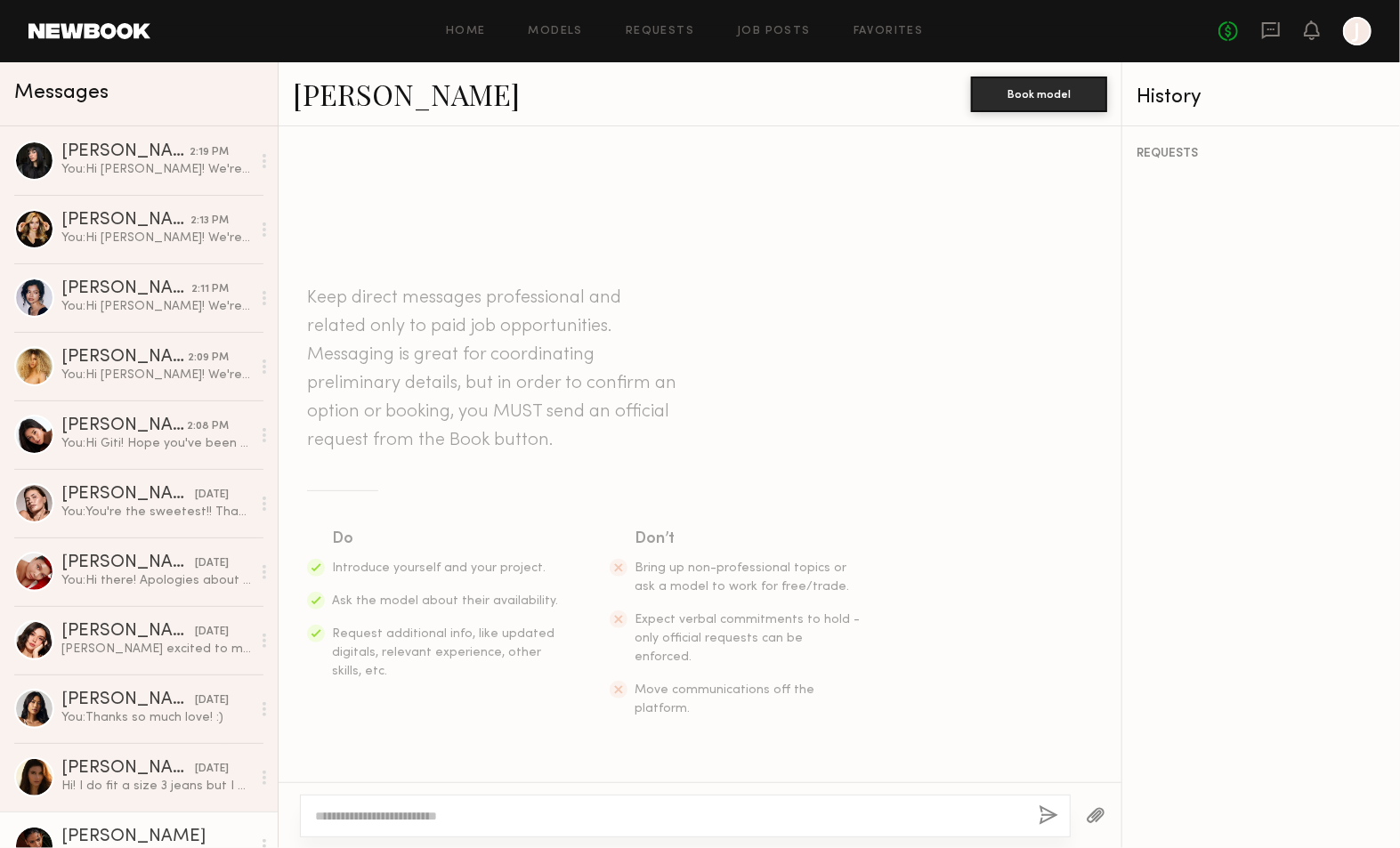
click at [535, 812] on textarea at bounding box center [669, 815] width 710 height 17
paste textarea "**********"
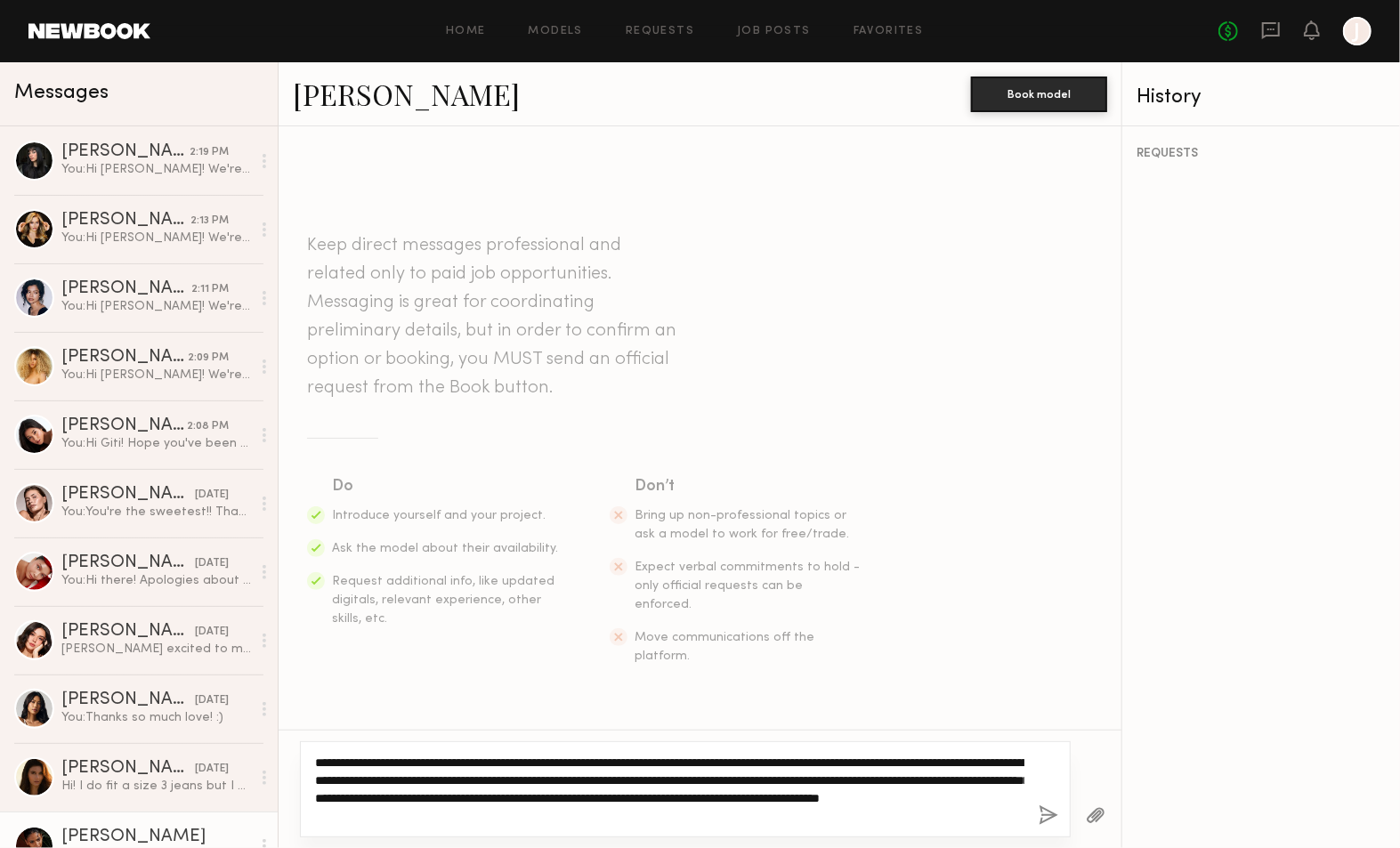
click at [336, 762] on textarea "**********" at bounding box center [669, 789] width 710 height 71
type textarea "**********"
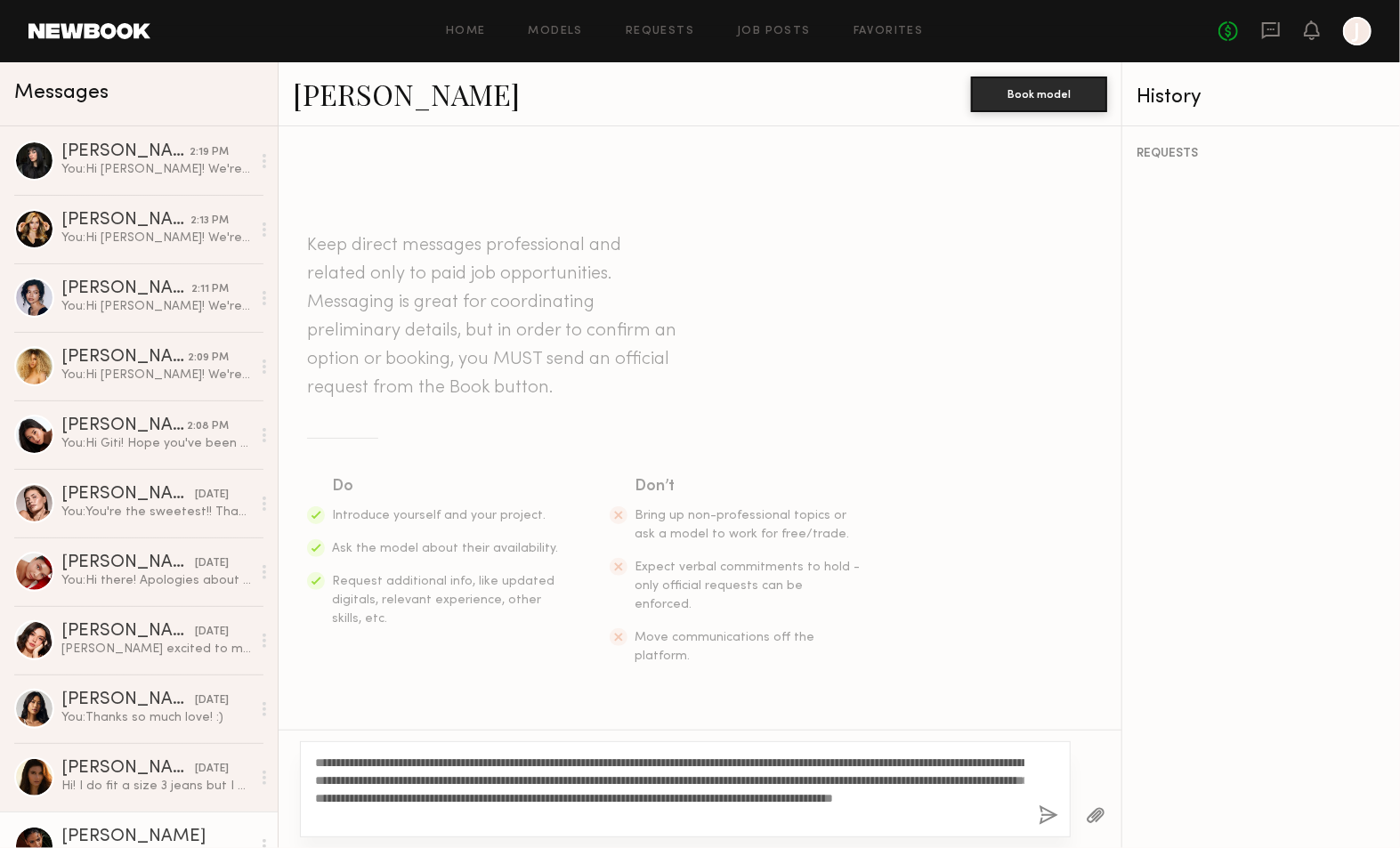
click at [1041, 807] on button "button" at bounding box center [1047, 816] width 19 height 22
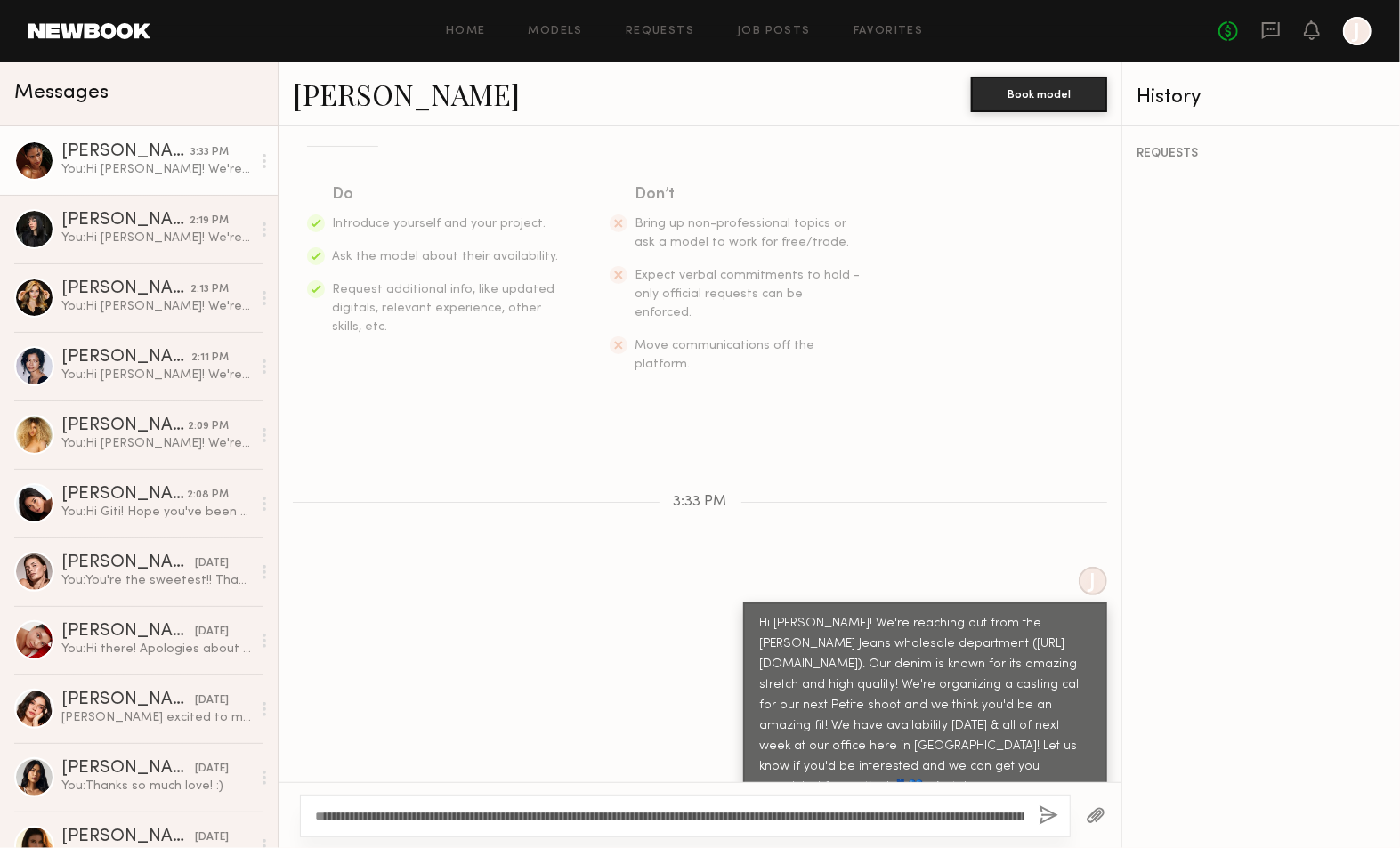
scroll to position [360, 0]
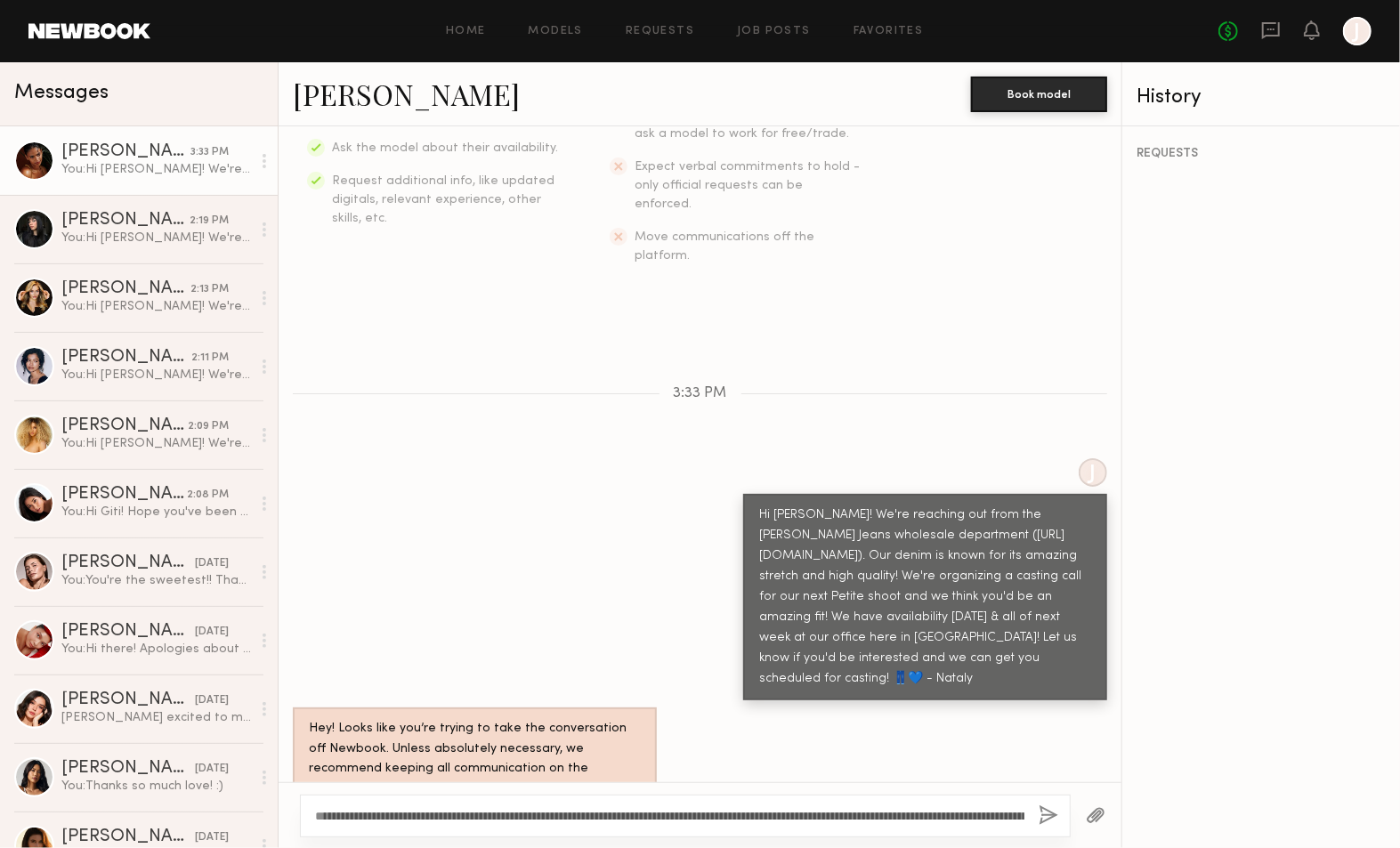
click at [1257, 496] on div "REQUESTS" at bounding box center [1260, 487] width 277 height 722
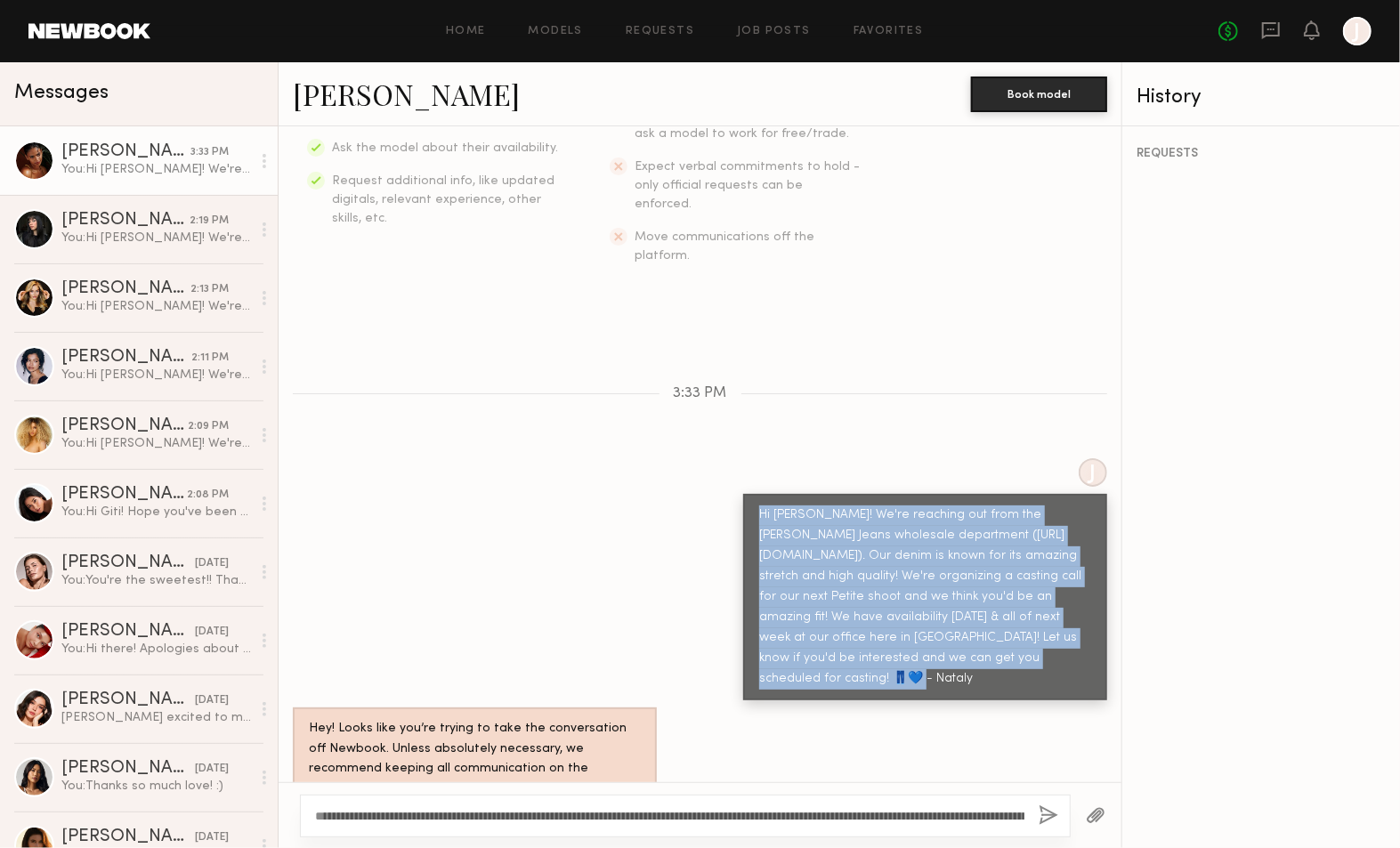
drag, startPoint x: 835, startPoint y: 627, endPoint x: 735, endPoint y: 463, distance: 192.1
click at [743, 494] on div "Hi Sabrina! We're reaching out from the Judy Blue Jeans wholesale department (h…" at bounding box center [924, 596] width 364 height 206
copy div "Hi Sabrina! We're reaching out from the Judy Blue Jeans wholesale department (h…"
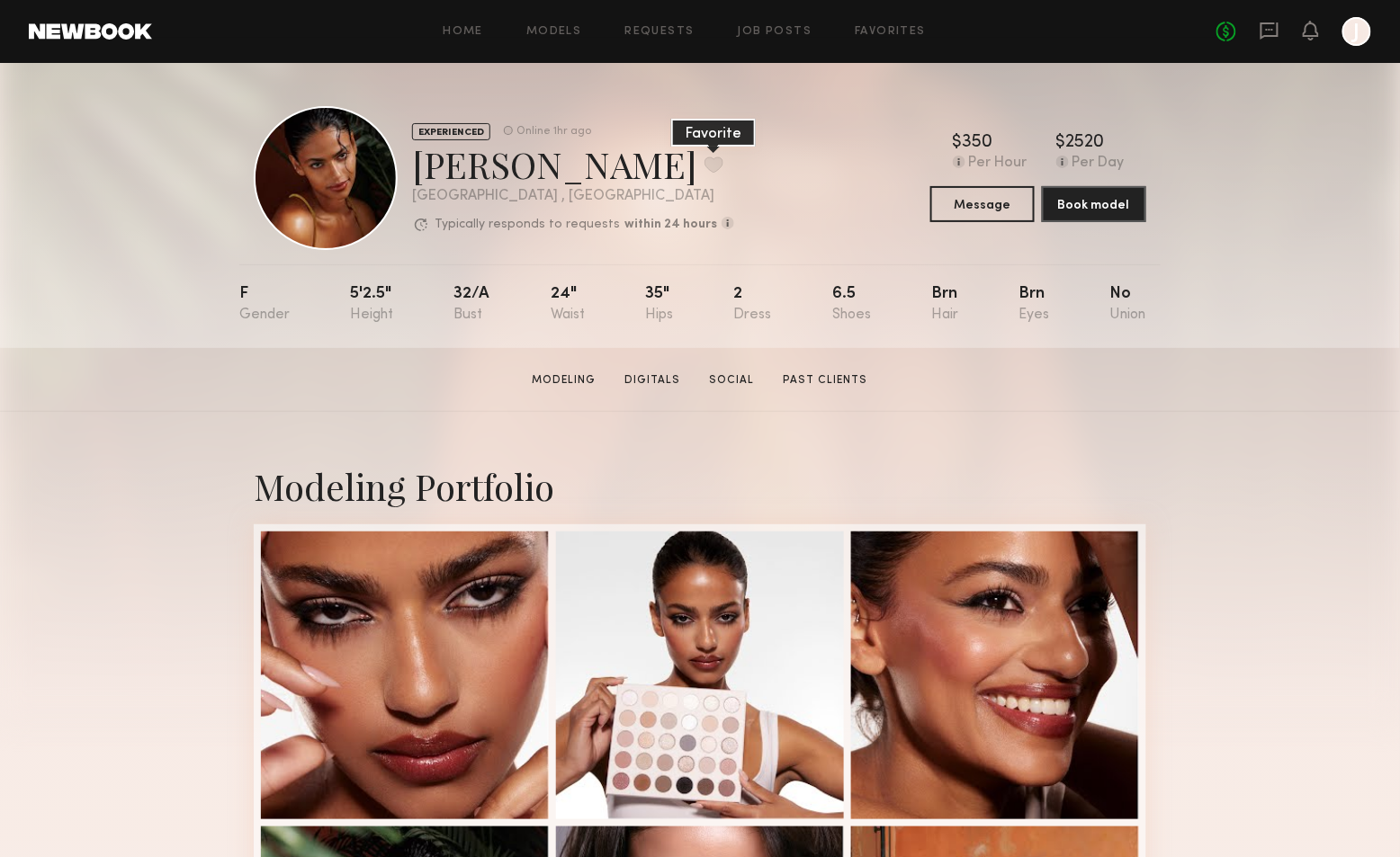
click at [705, 166] on button at bounding box center [714, 164] width 19 height 16
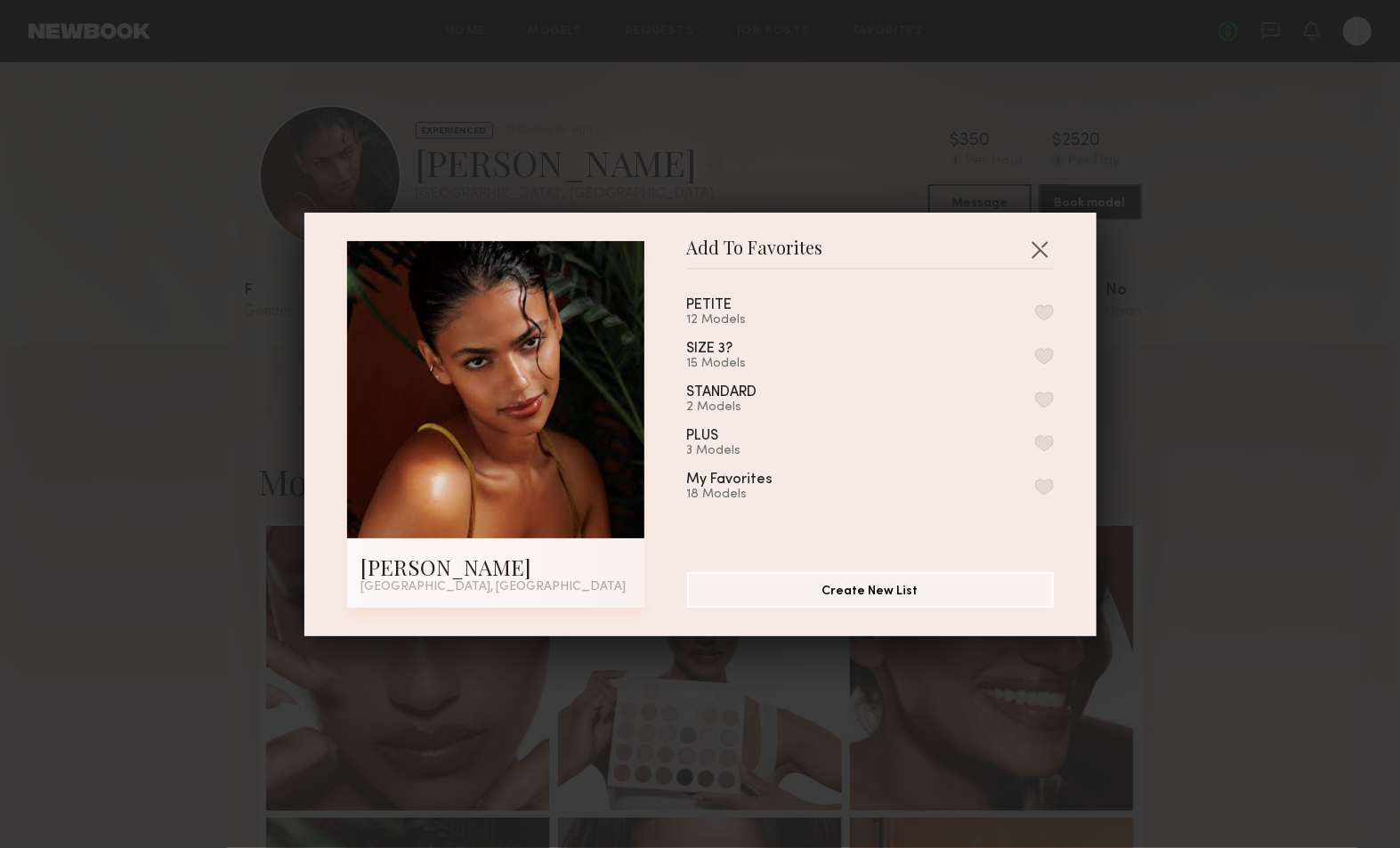
click at [1035, 308] on button "button" at bounding box center [1044, 311] width 18 height 16
click at [1026, 252] on button "button" at bounding box center [1039, 249] width 28 height 28
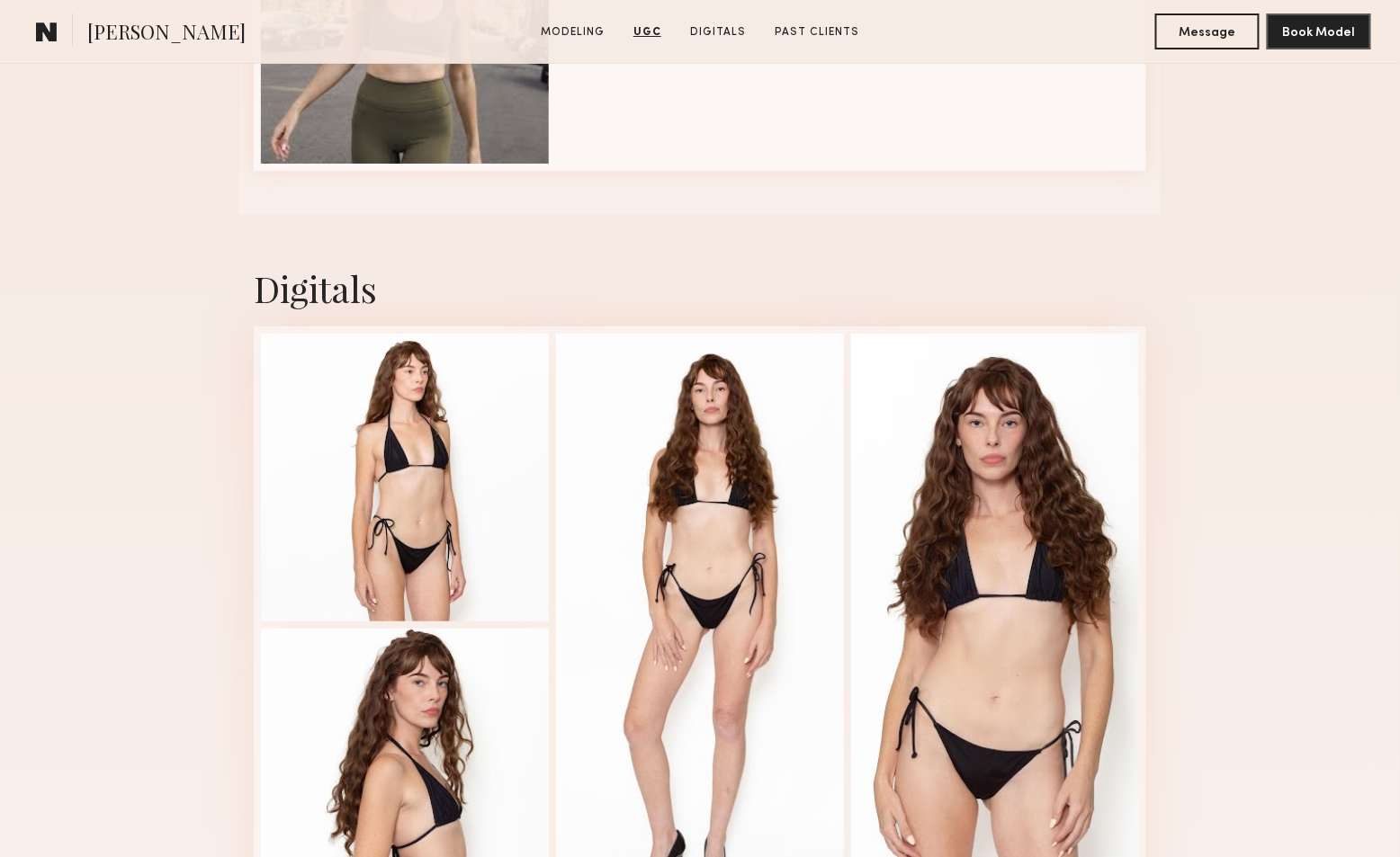
scroll to position [2298, 0]
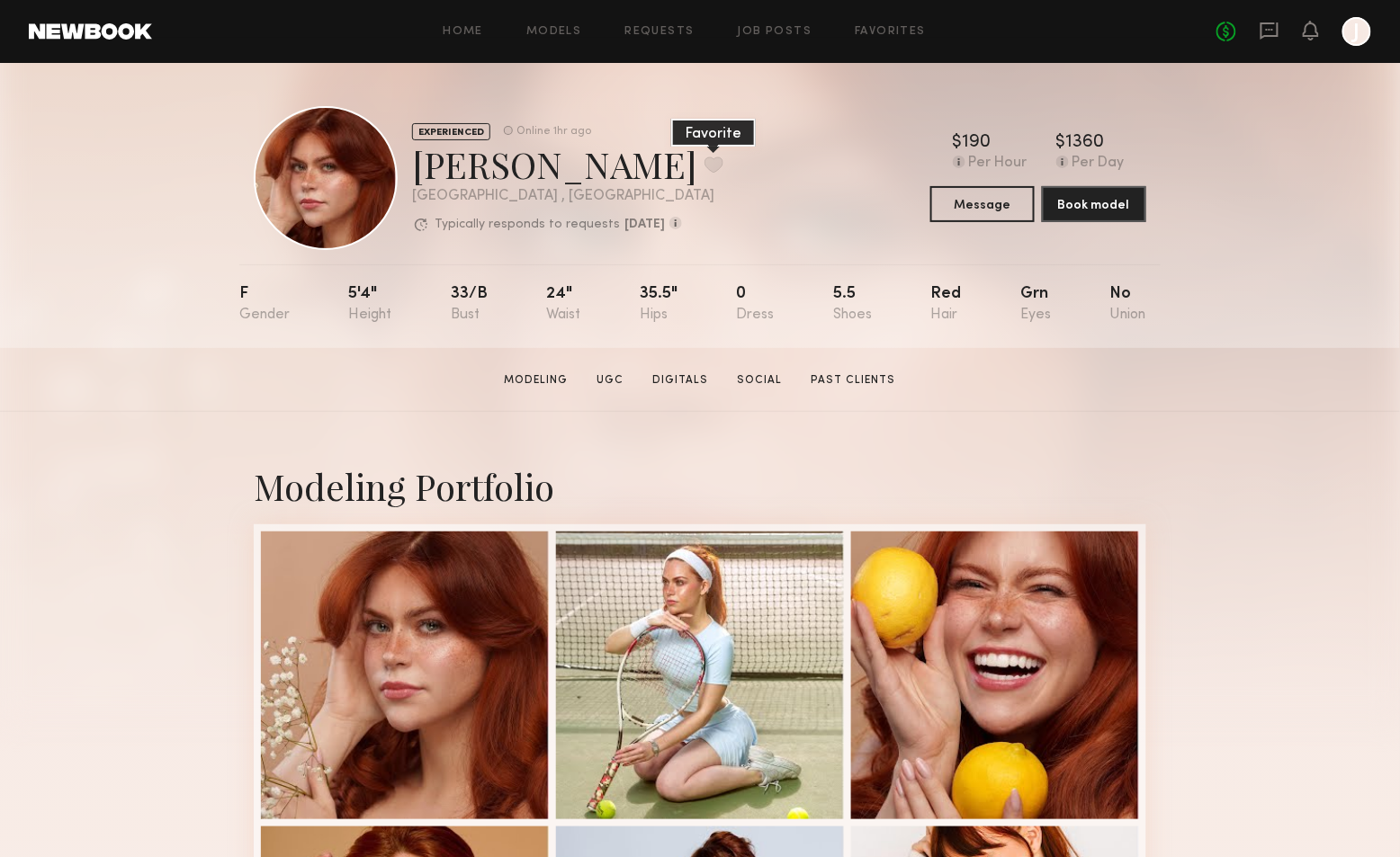
click at [705, 167] on button at bounding box center [714, 164] width 19 height 16
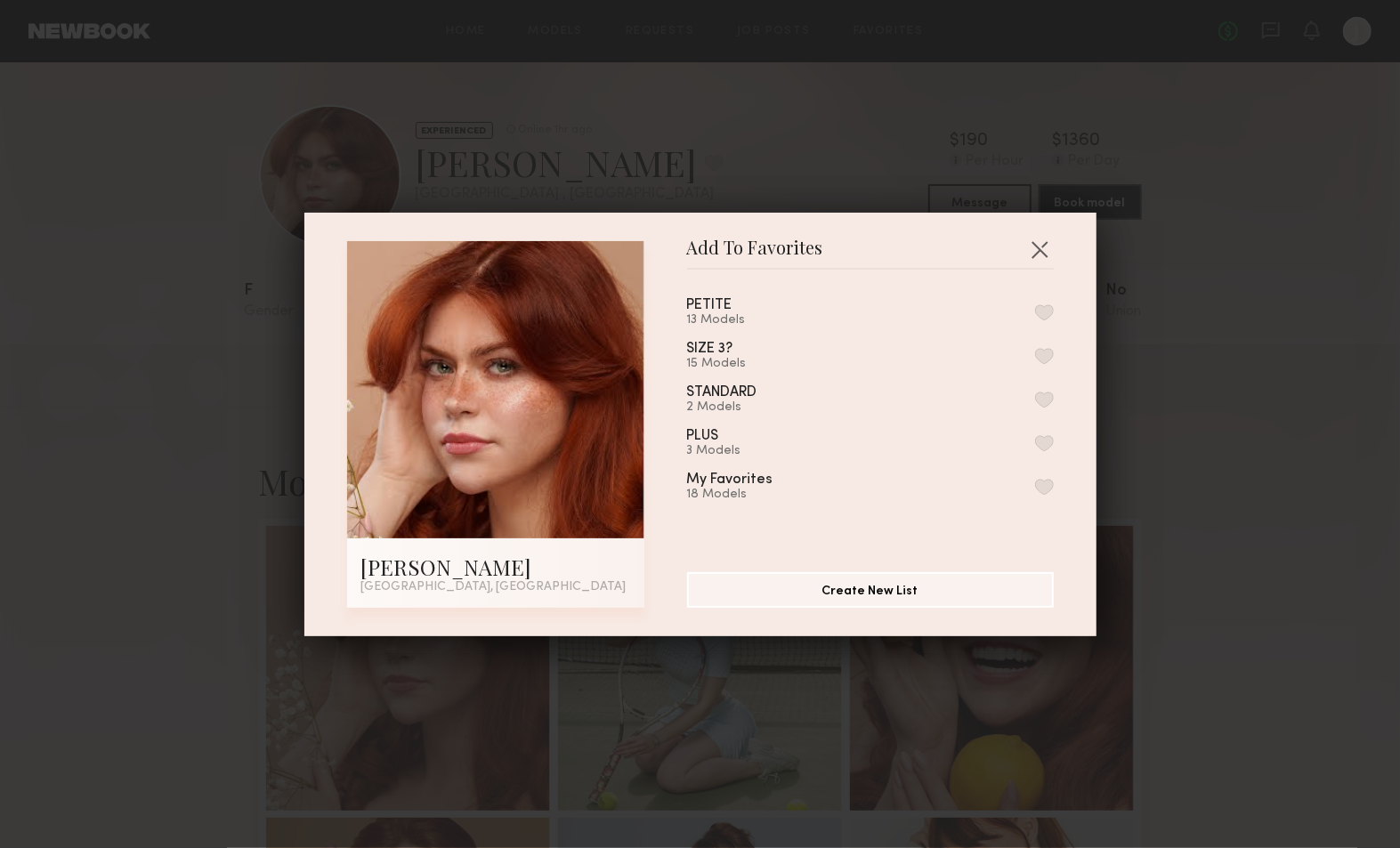
click at [1035, 311] on button "button" at bounding box center [1044, 311] width 18 height 16
click at [1029, 255] on button "button" at bounding box center [1039, 249] width 28 height 28
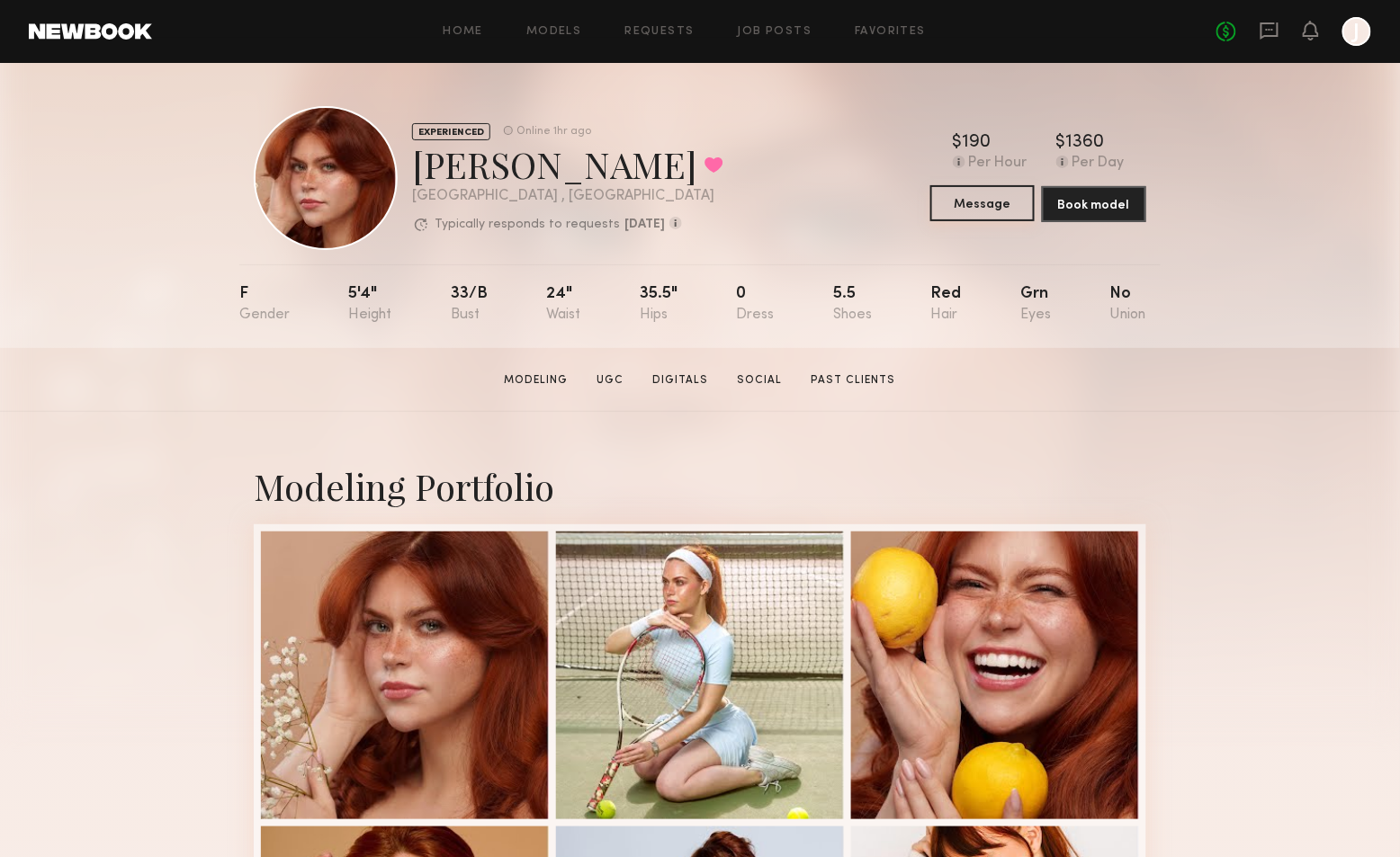
drag, startPoint x: 993, startPoint y: 214, endPoint x: 925, endPoint y: 209, distance: 68.2
click at [991, 213] on button "Message" at bounding box center [982, 203] width 105 height 36
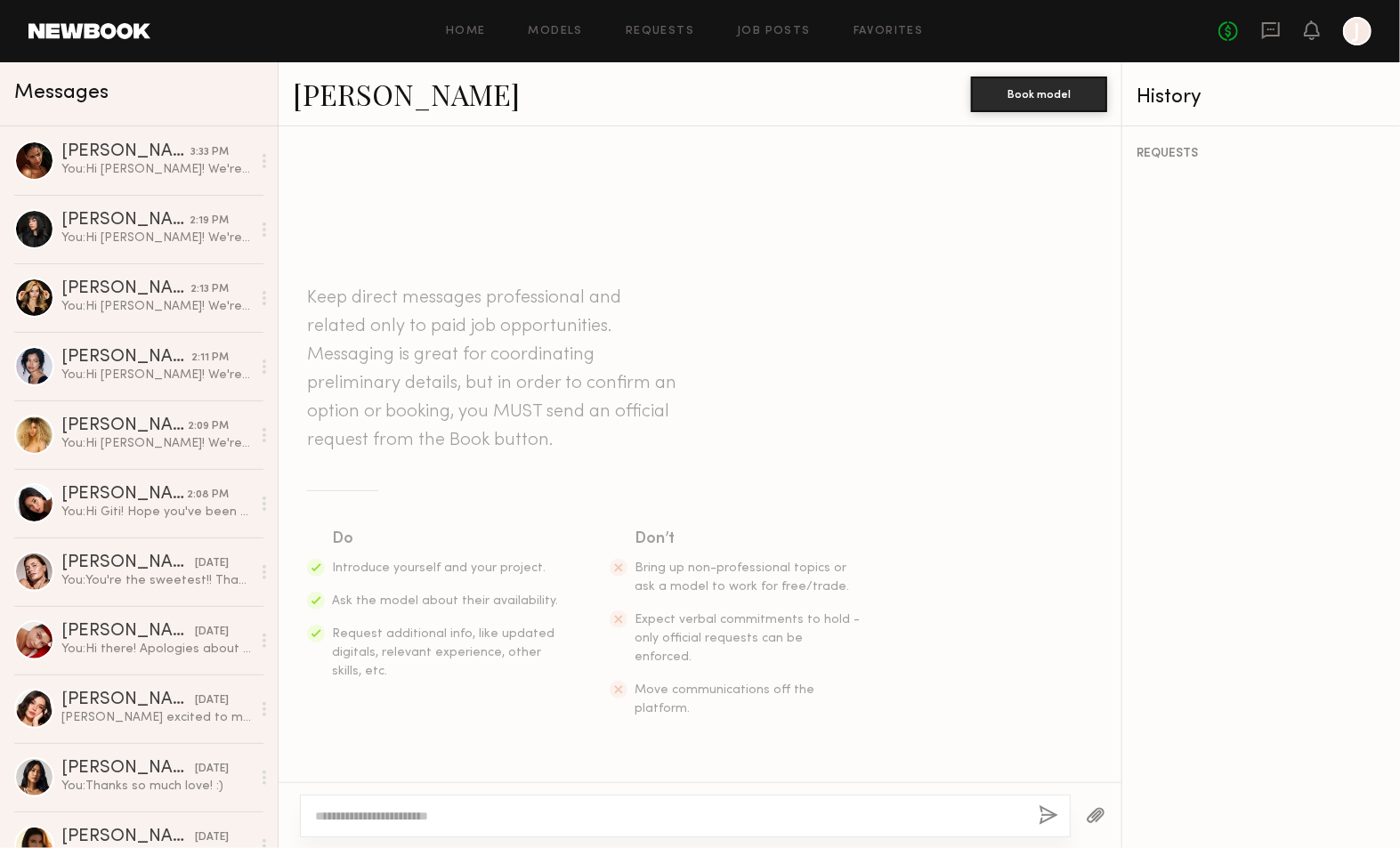
click at [459, 821] on textarea at bounding box center [669, 815] width 710 height 17
paste textarea "**********"
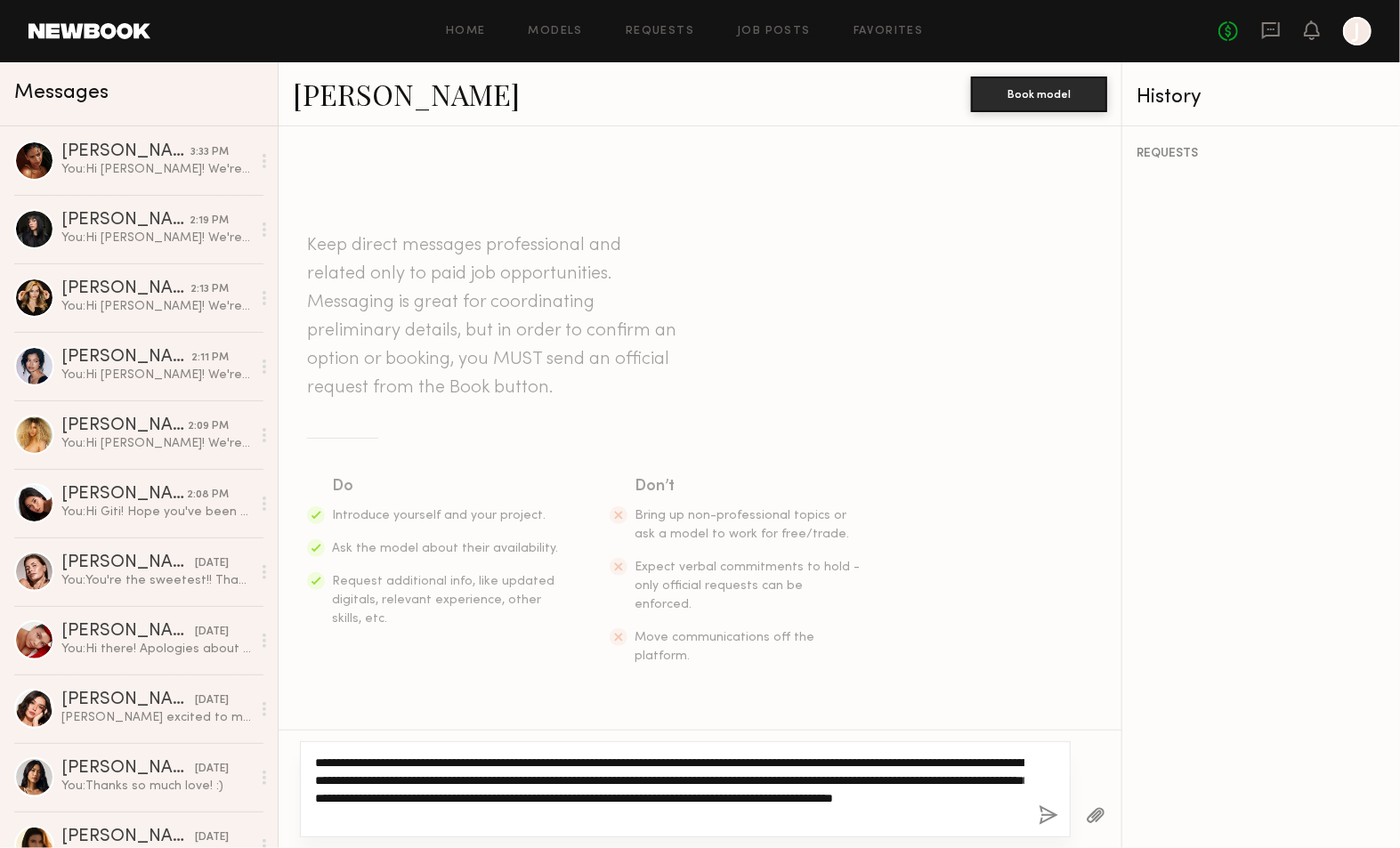
click at [344, 758] on textarea "**********" at bounding box center [669, 789] width 710 height 71
click at [345, 758] on textarea "**********" at bounding box center [669, 789] width 710 height 71
type textarea "**********"
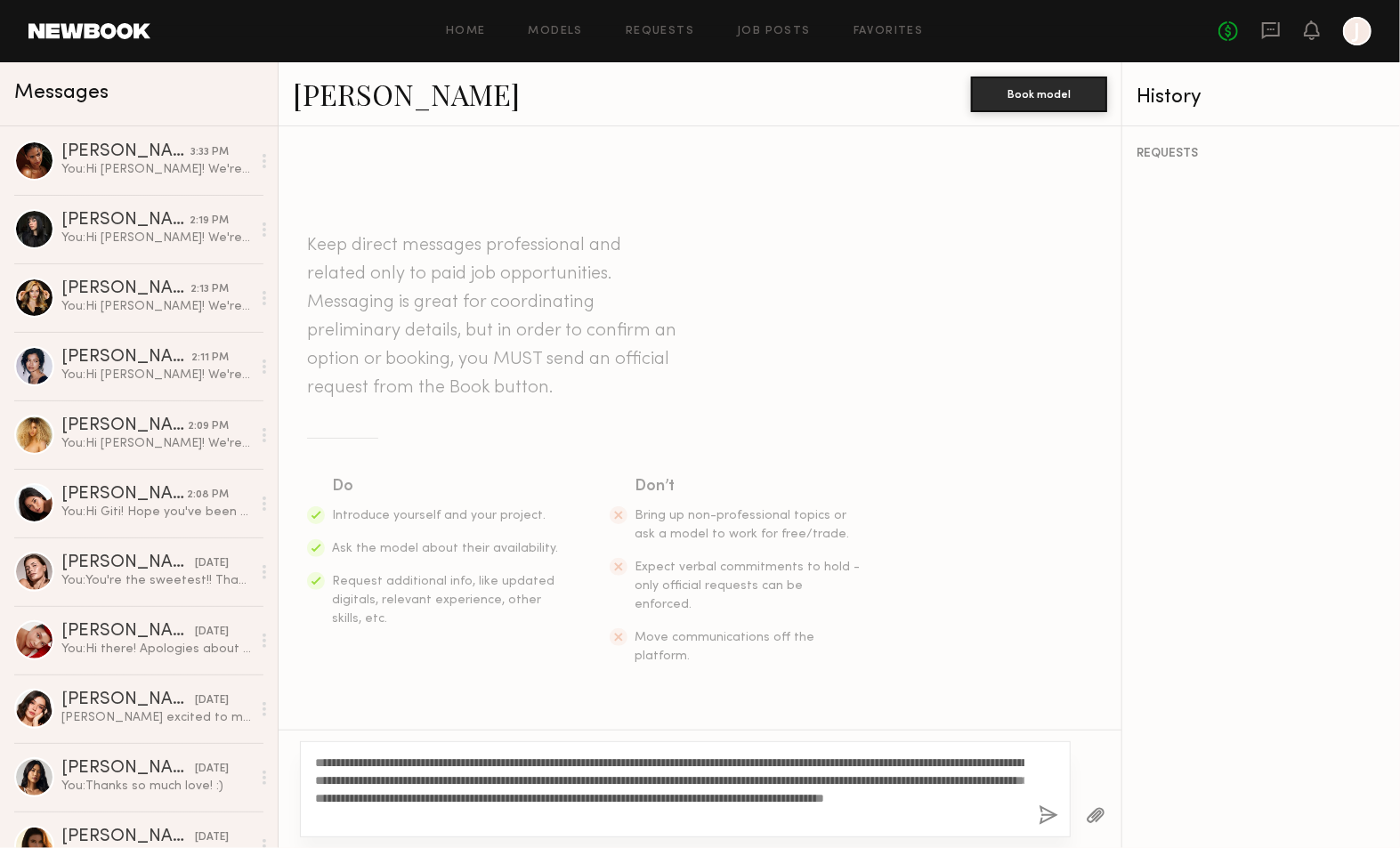
click at [1046, 816] on button "button" at bounding box center [1047, 816] width 19 height 22
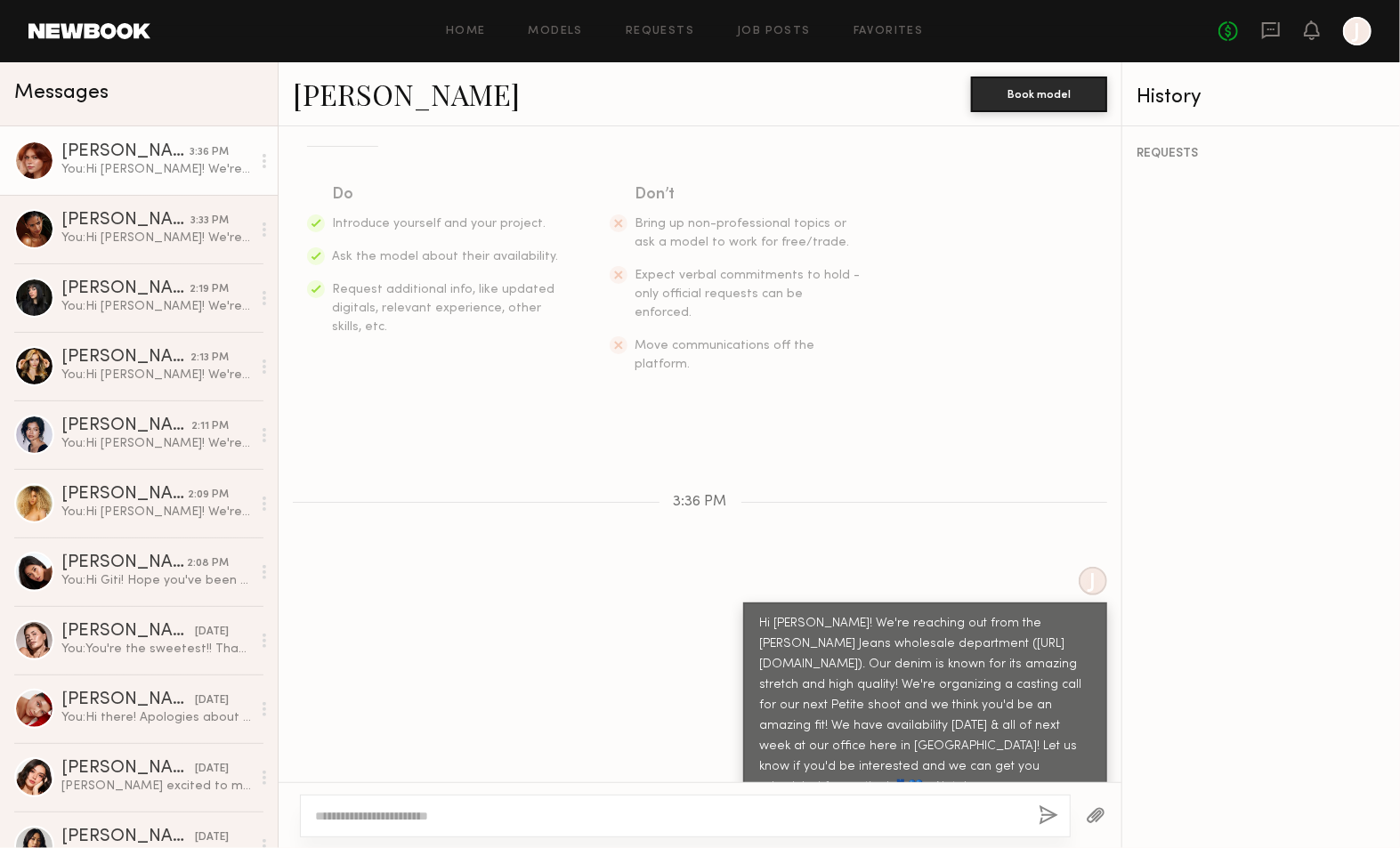
scroll to position [360, 0]
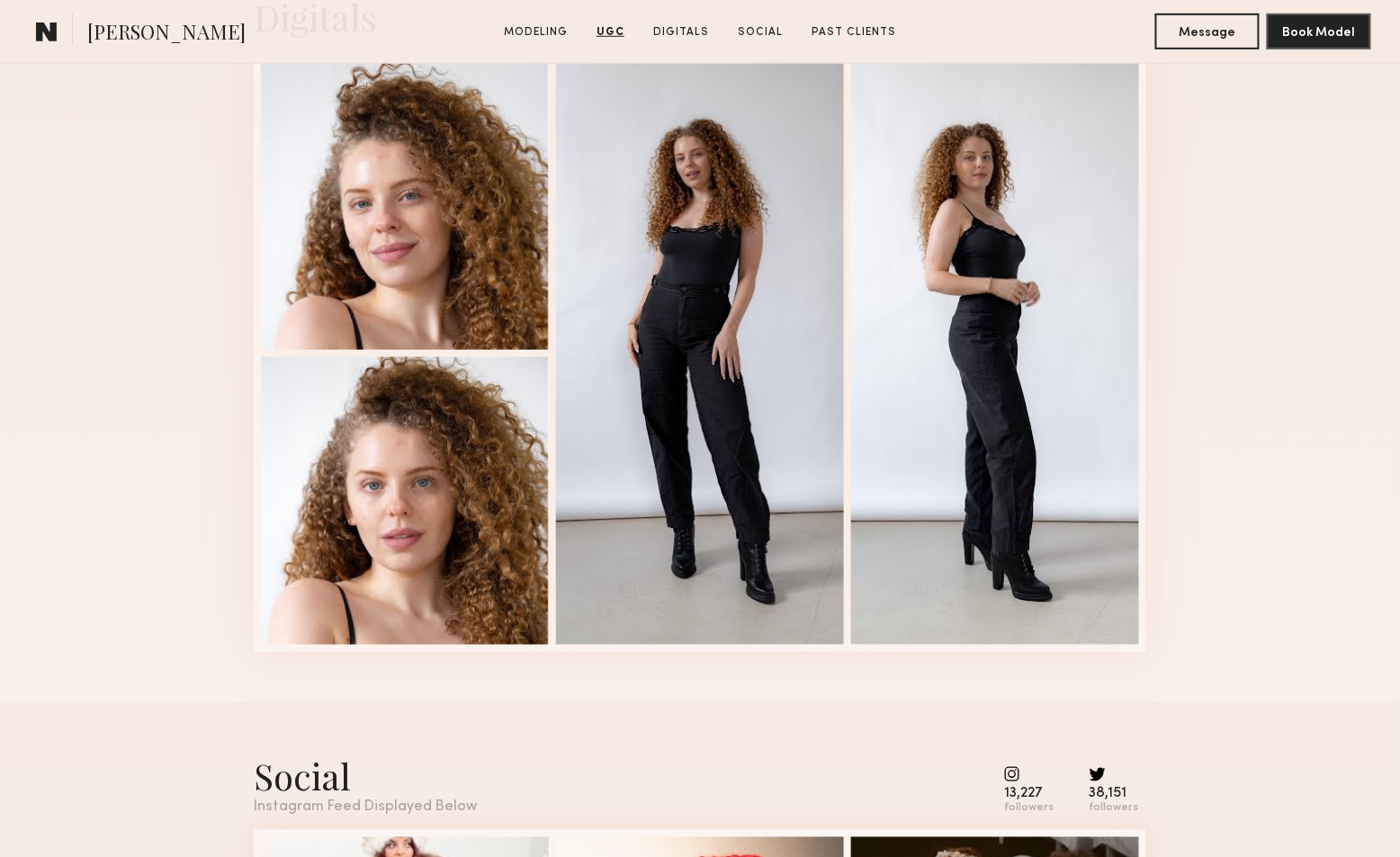
scroll to position [2398, 0]
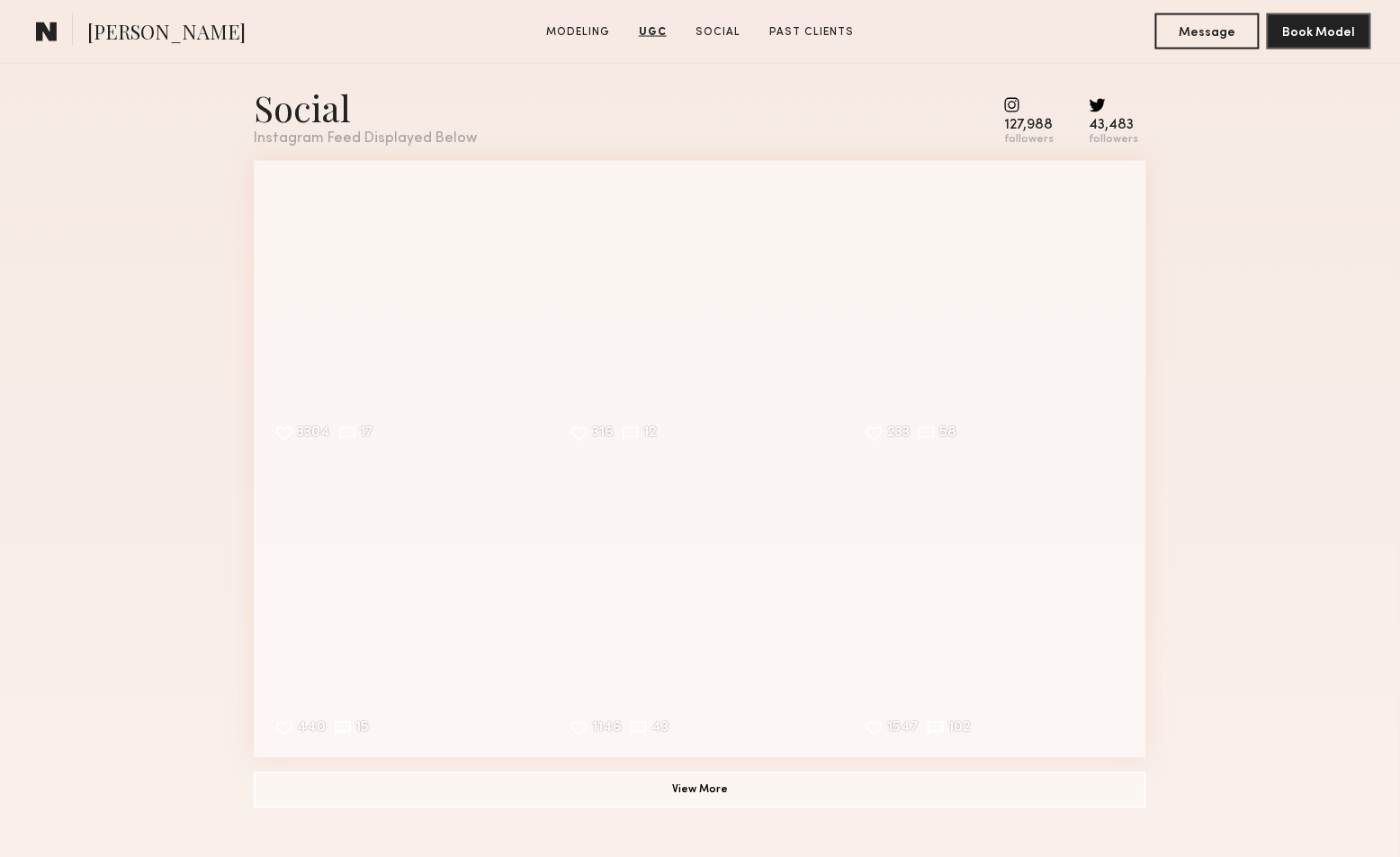
scroll to position [2998, 0]
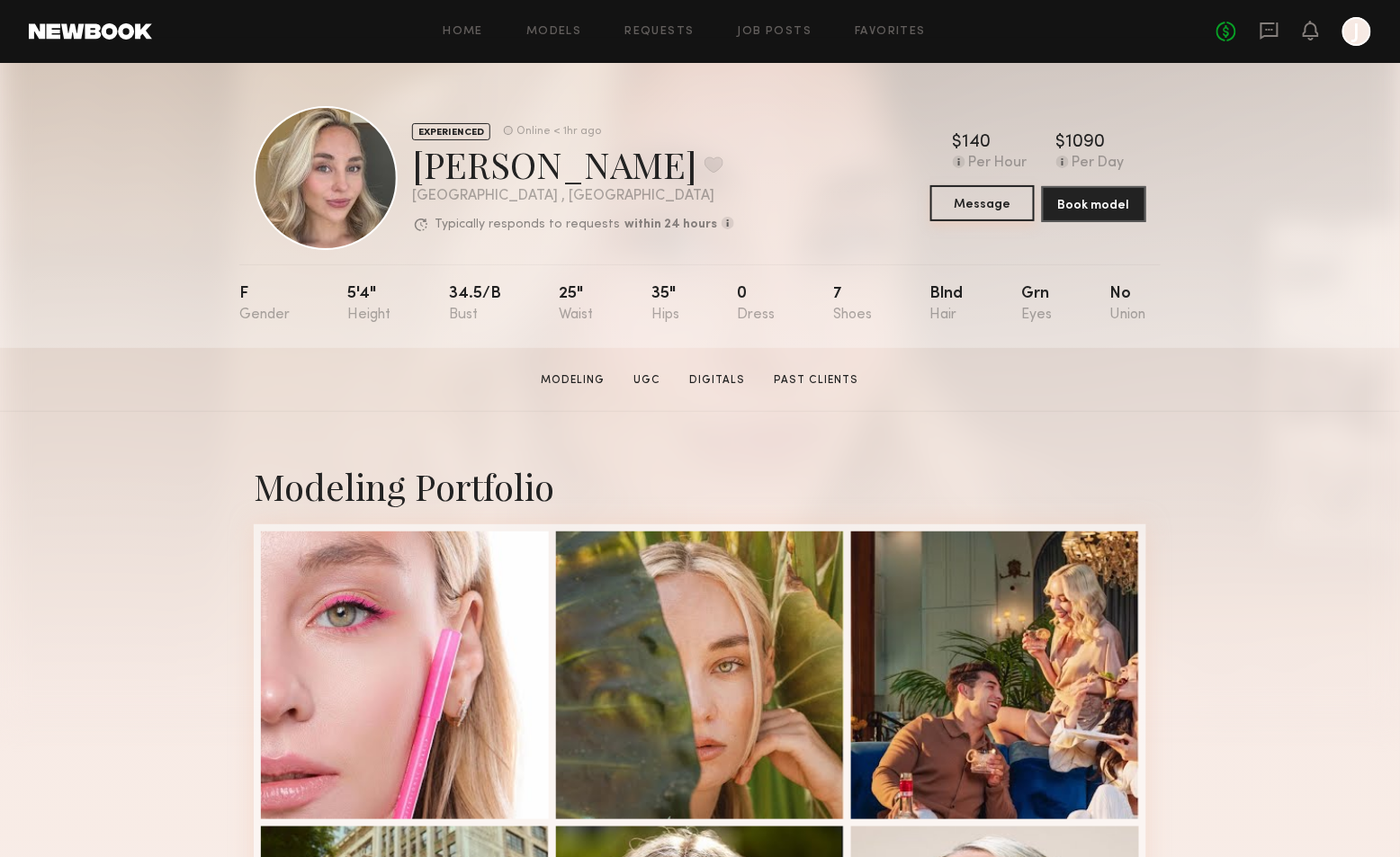
click at [1006, 207] on button "Message" at bounding box center [982, 203] width 105 height 36
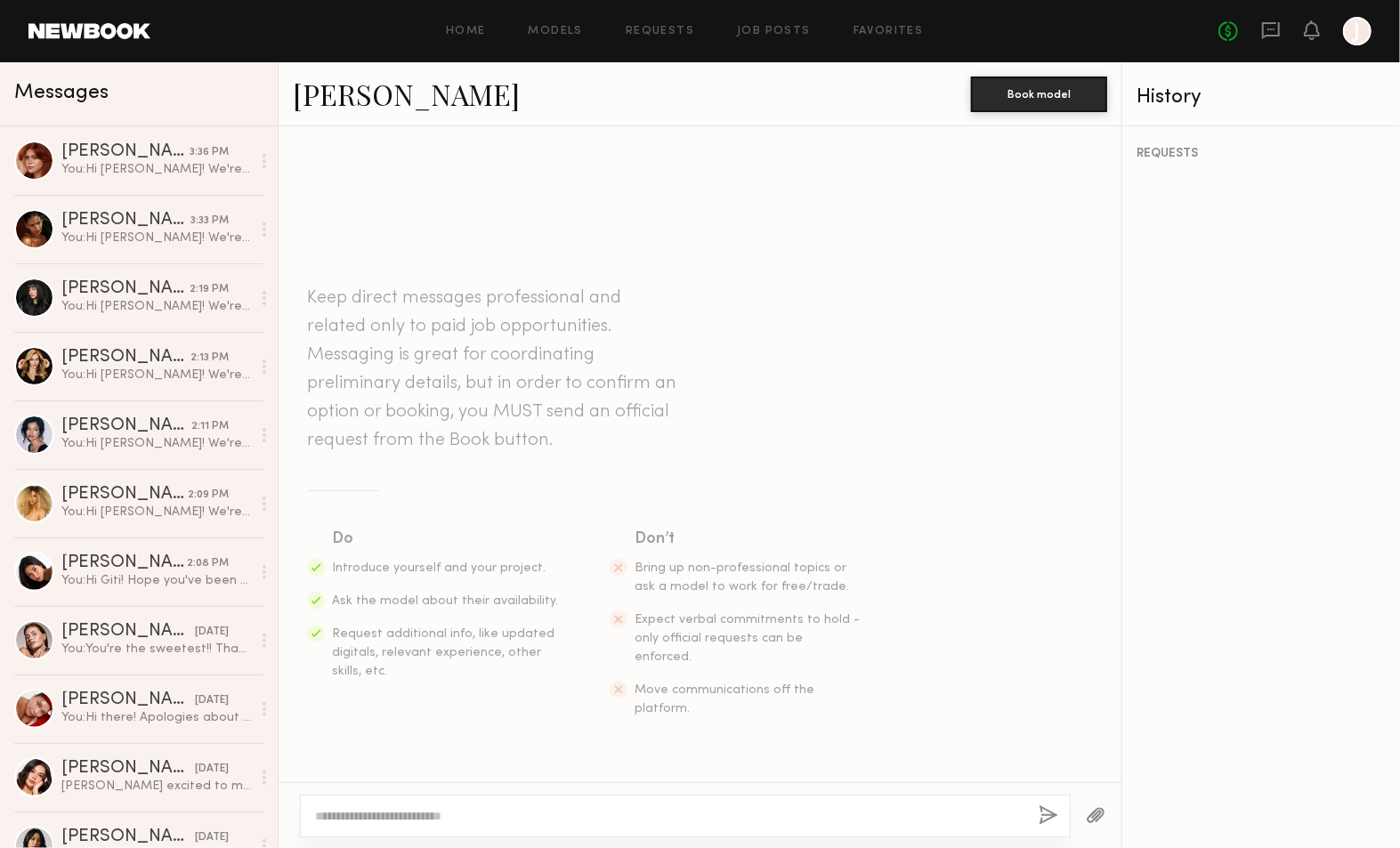
click at [450, 826] on div at bounding box center [686, 816] width 771 height 43
click at [452, 817] on textarea at bounding box center [669, 815] width 710 height 17
paste textarea "**********"
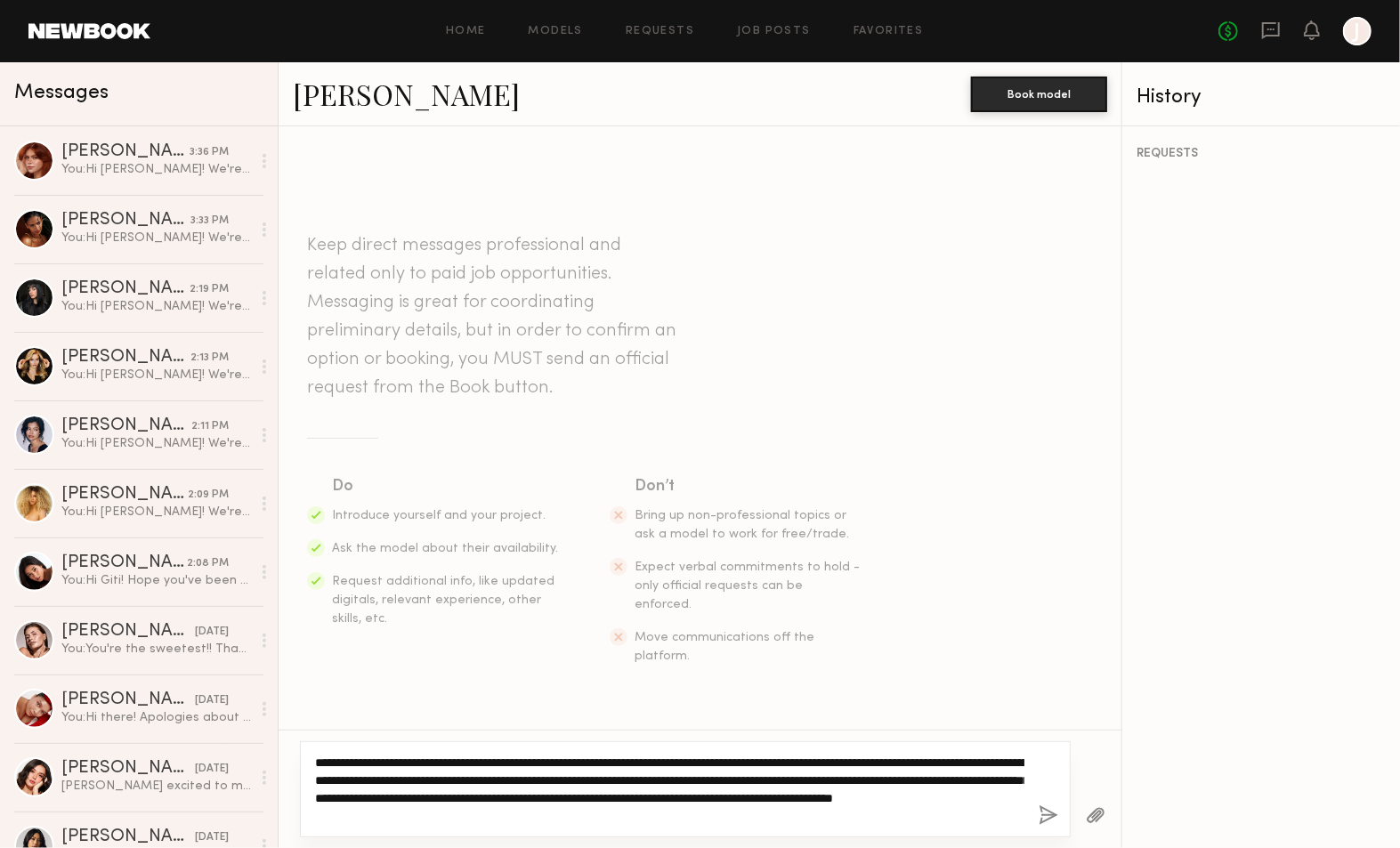
click at [352, 761] on textarea "**********" at bounding box center [669, 789] width 710 height 71
type textarea "**********"
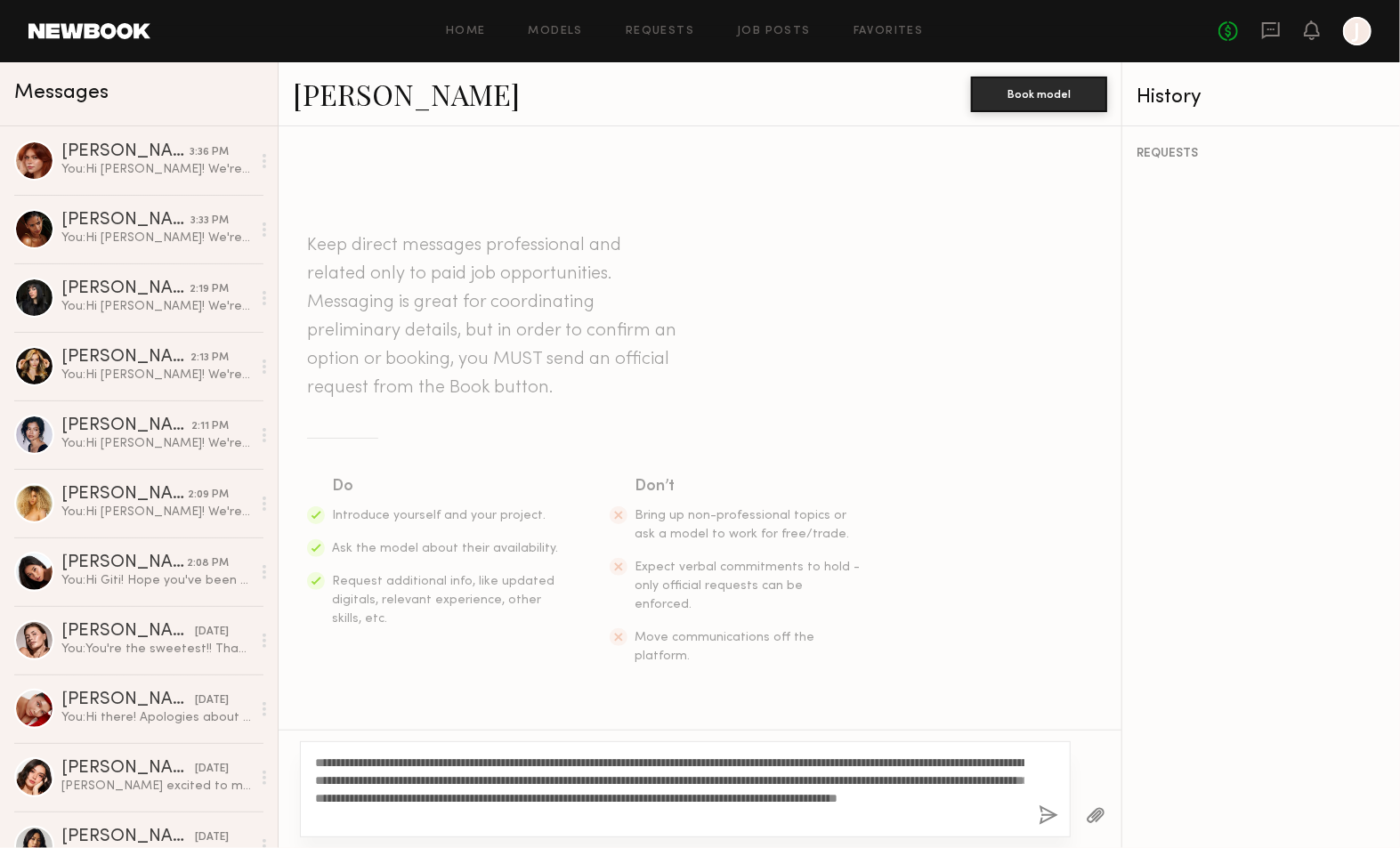
click at [1055, 819] on button "button" at bounding box center [1047, 816] width 19 height 22
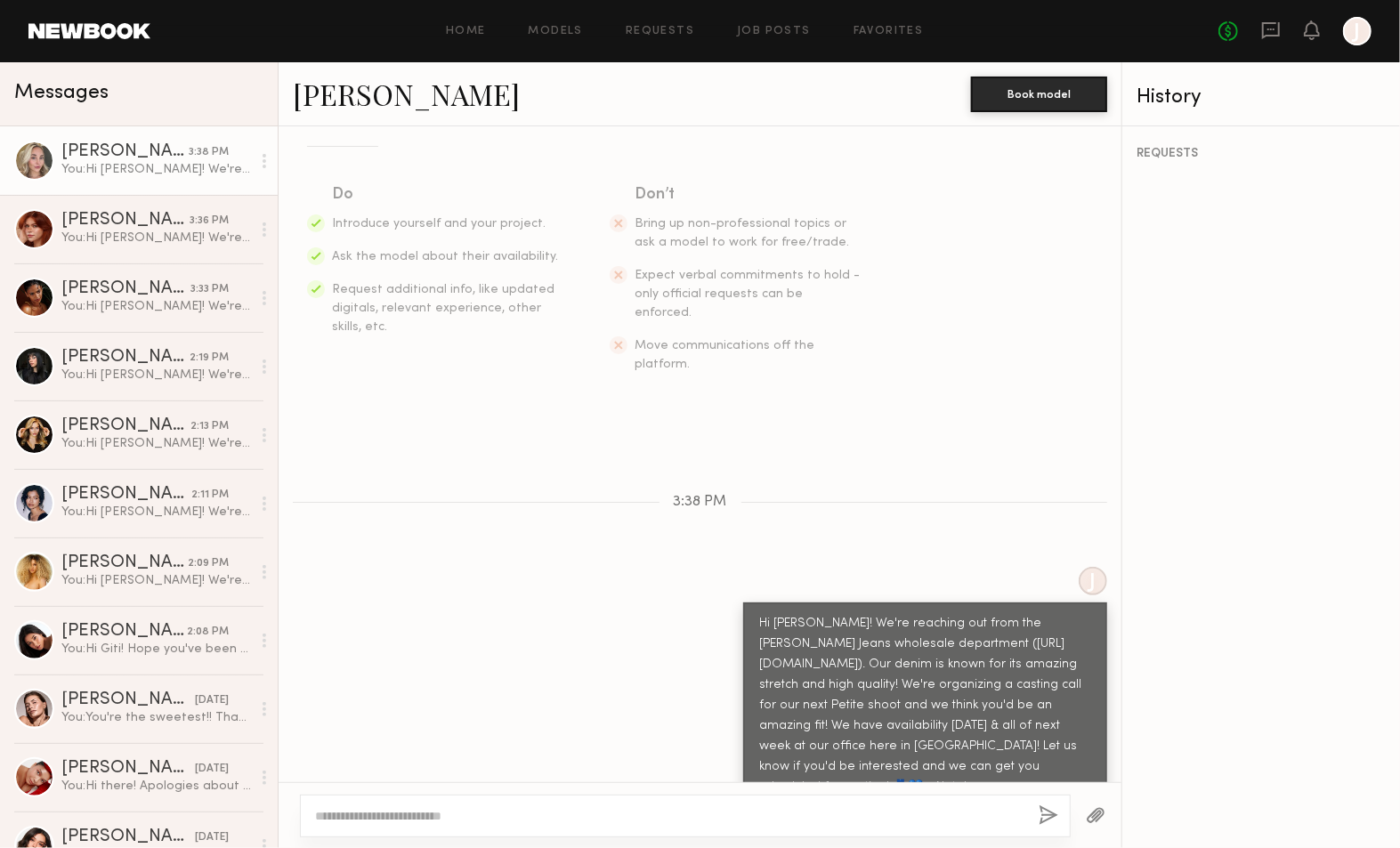
scroll to position [360, 0]
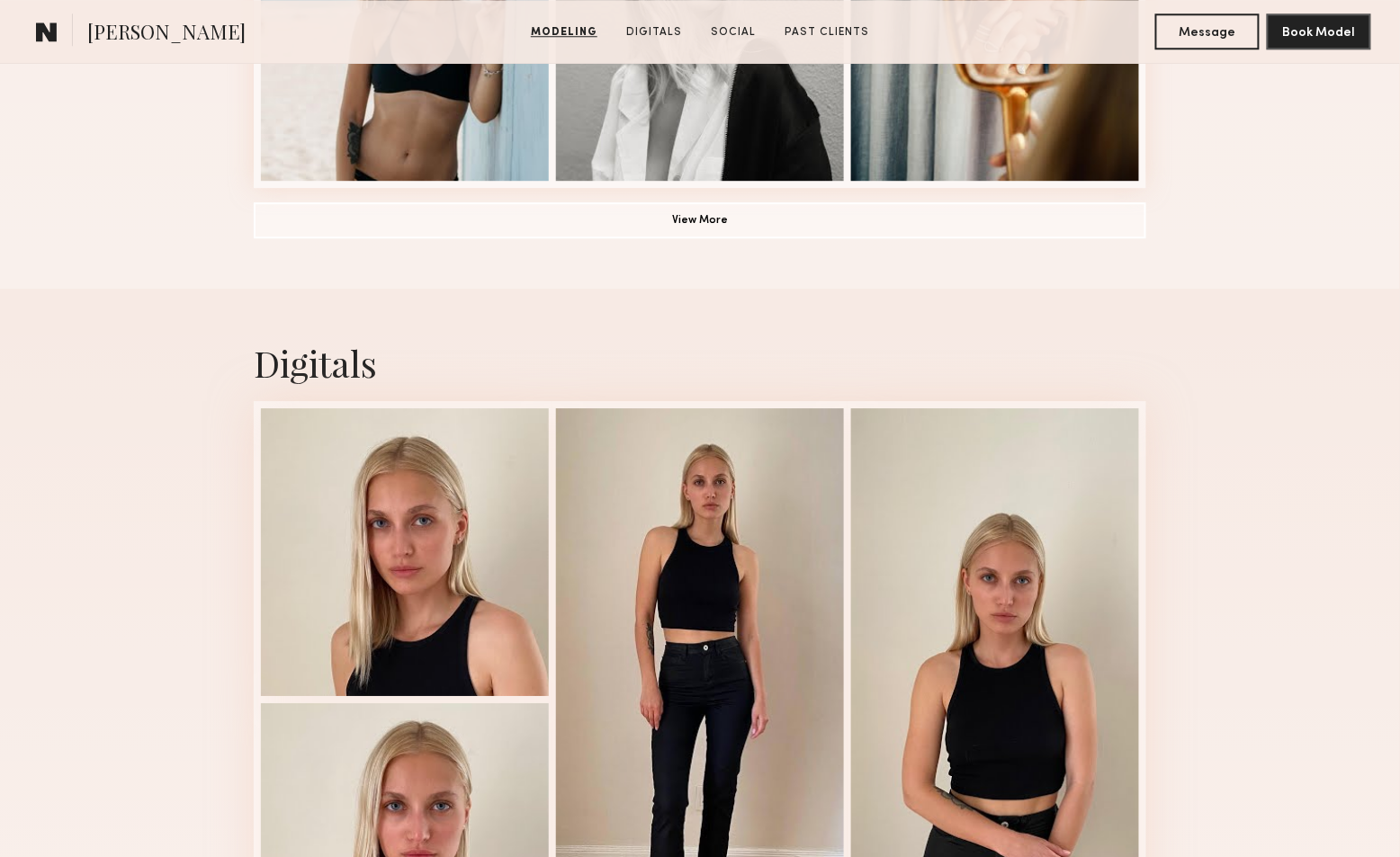
scroll to position [1799, 0]
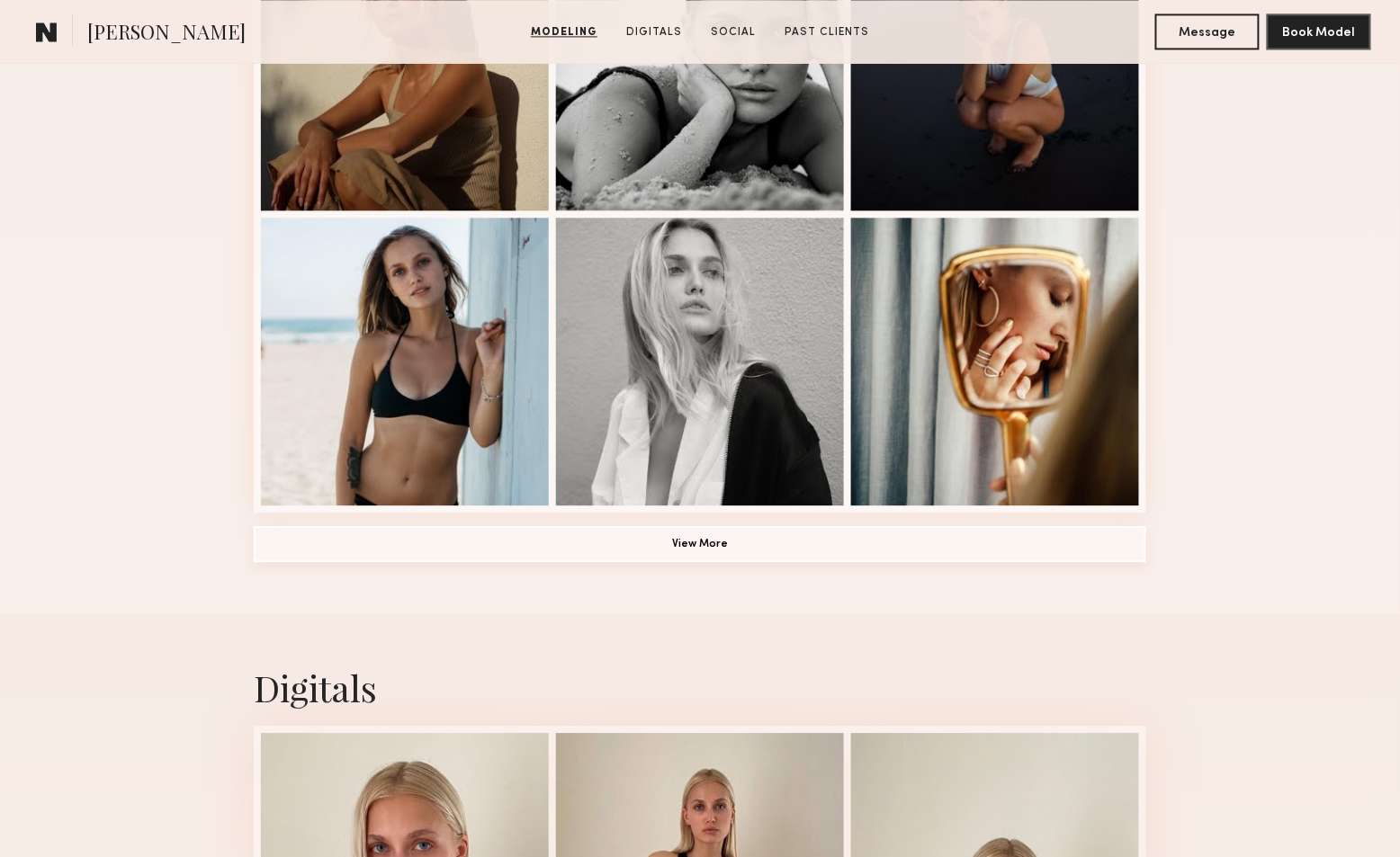
click at [739, 559] on button "View More" at bounding box center [700, 544] width 893 height 36
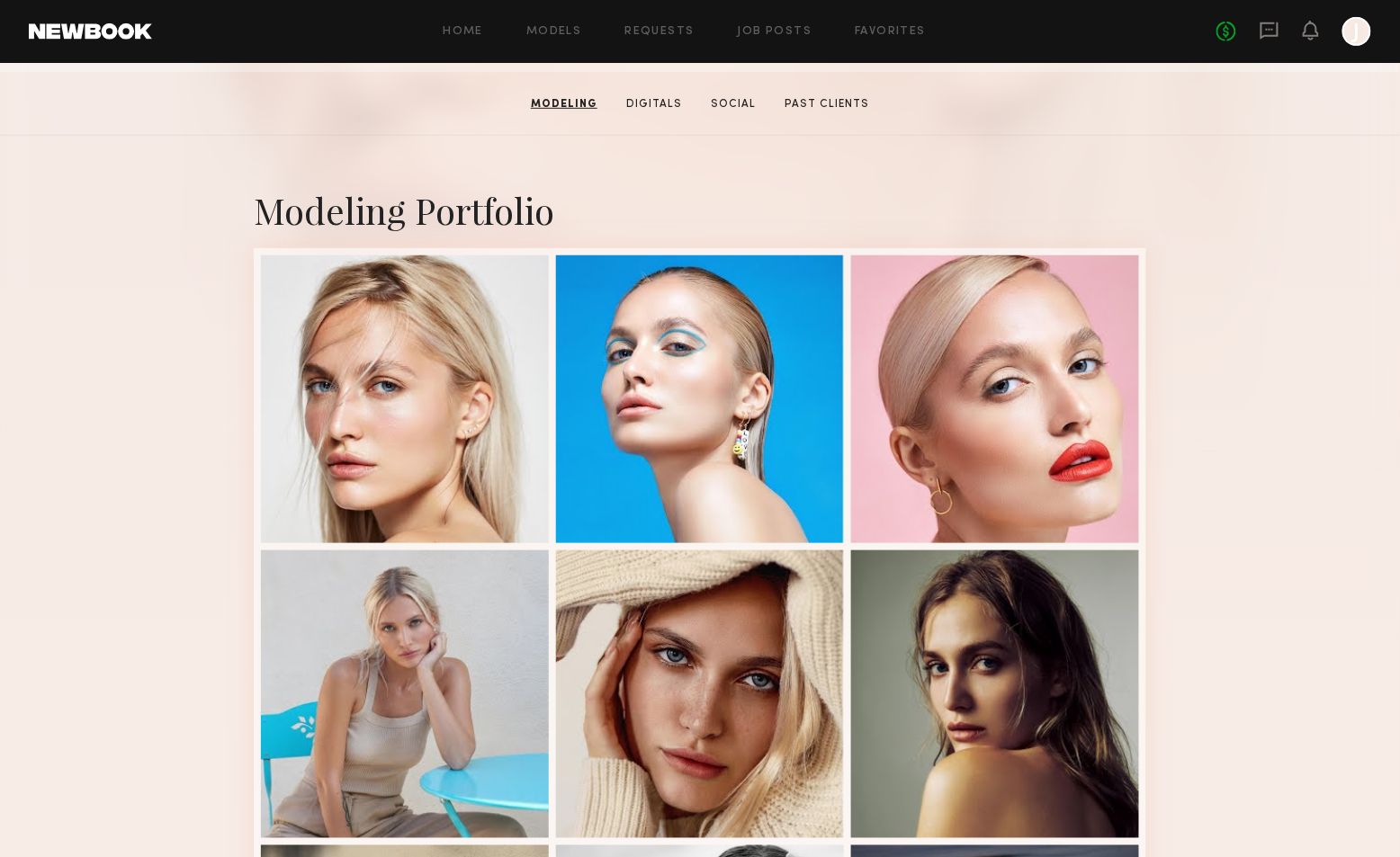
scroll to position [0, 0]
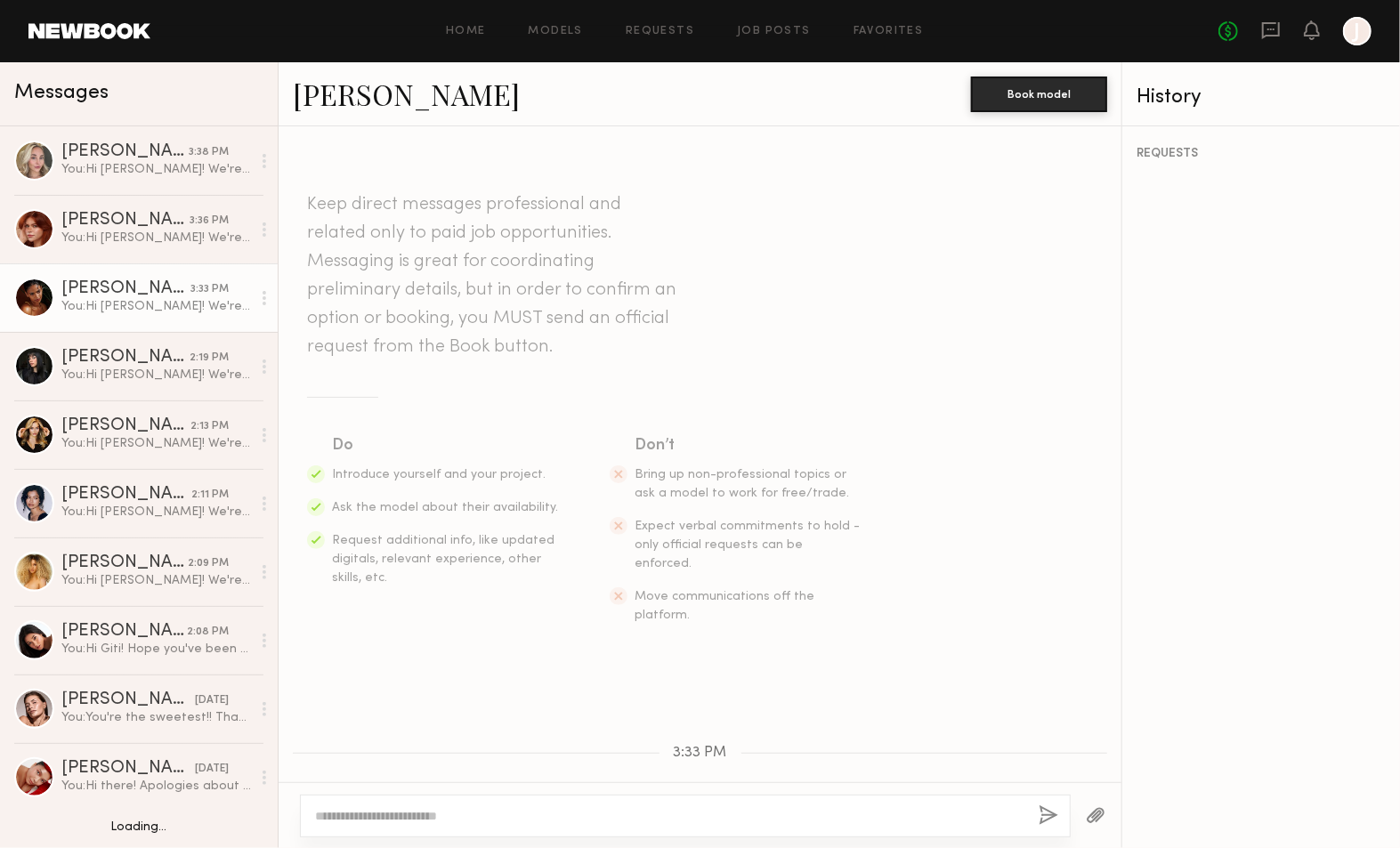
scroll to position [360, 0]
